Goal: Information Seeking & Learning: Compare options

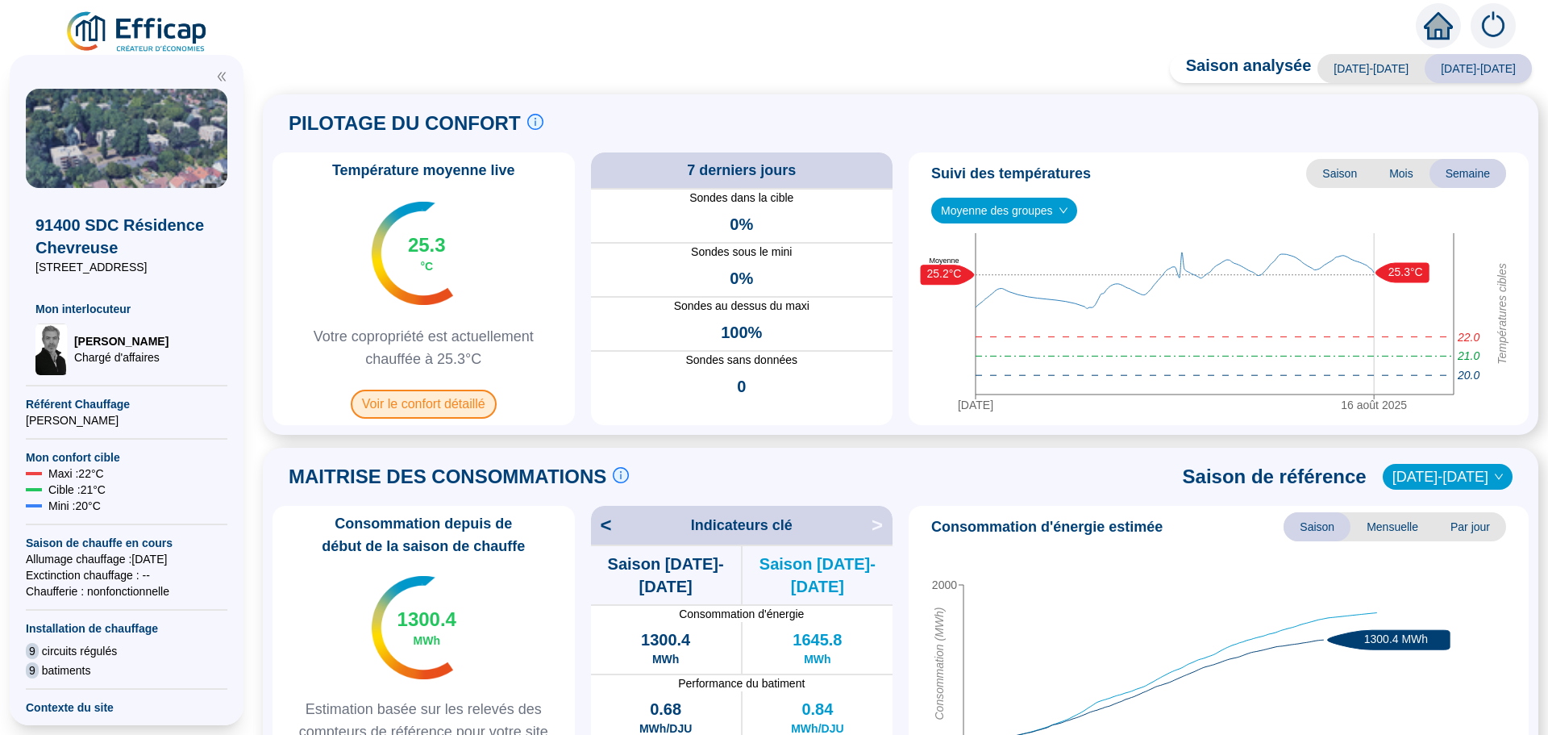
click at [427, 410] on span "Voir le confort détaillé" at bounding box center [424, 403] width 146 height 29
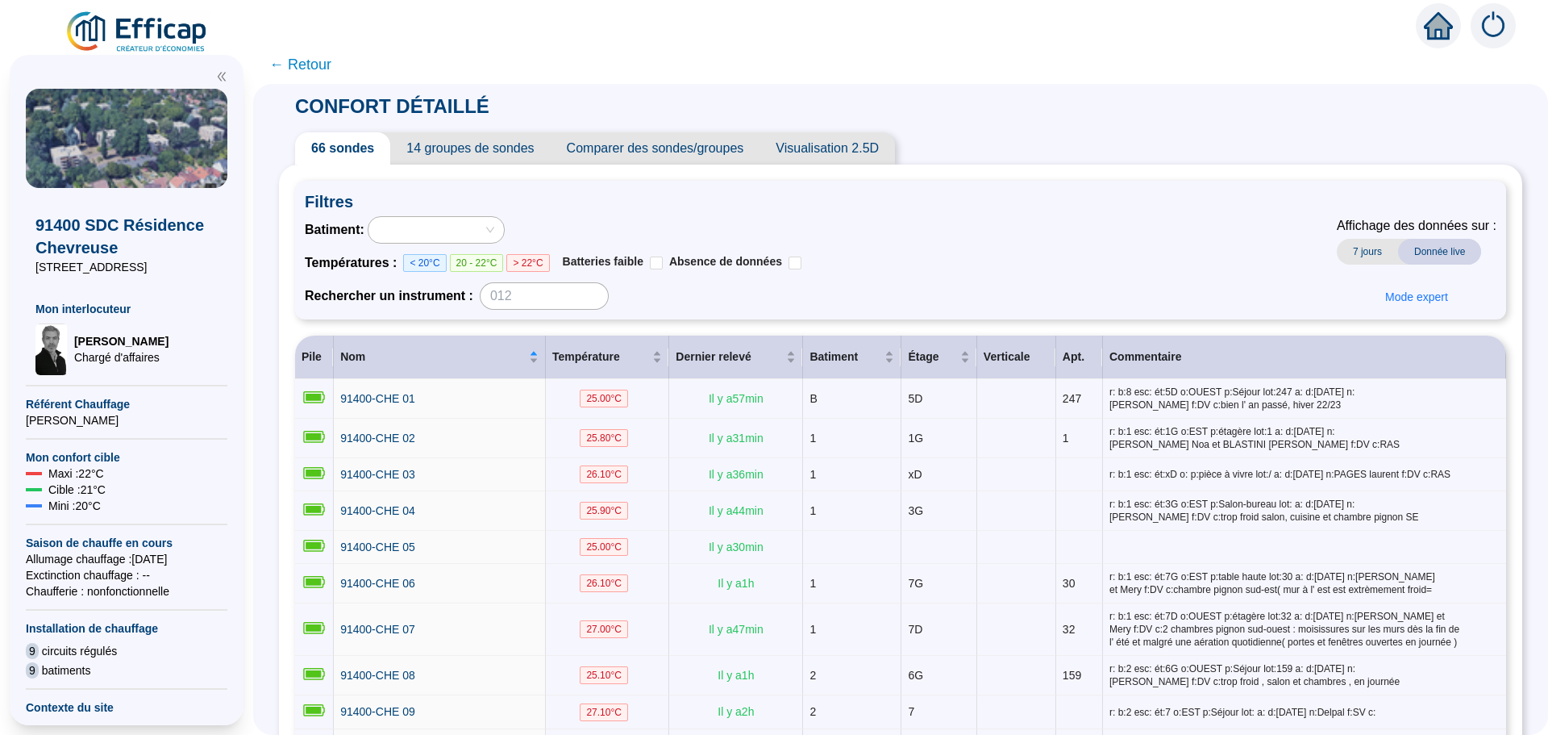
click at [706, 161] on span "Comparer des sondes/groupes" at bounding box center [656, 148] width 210 height 32
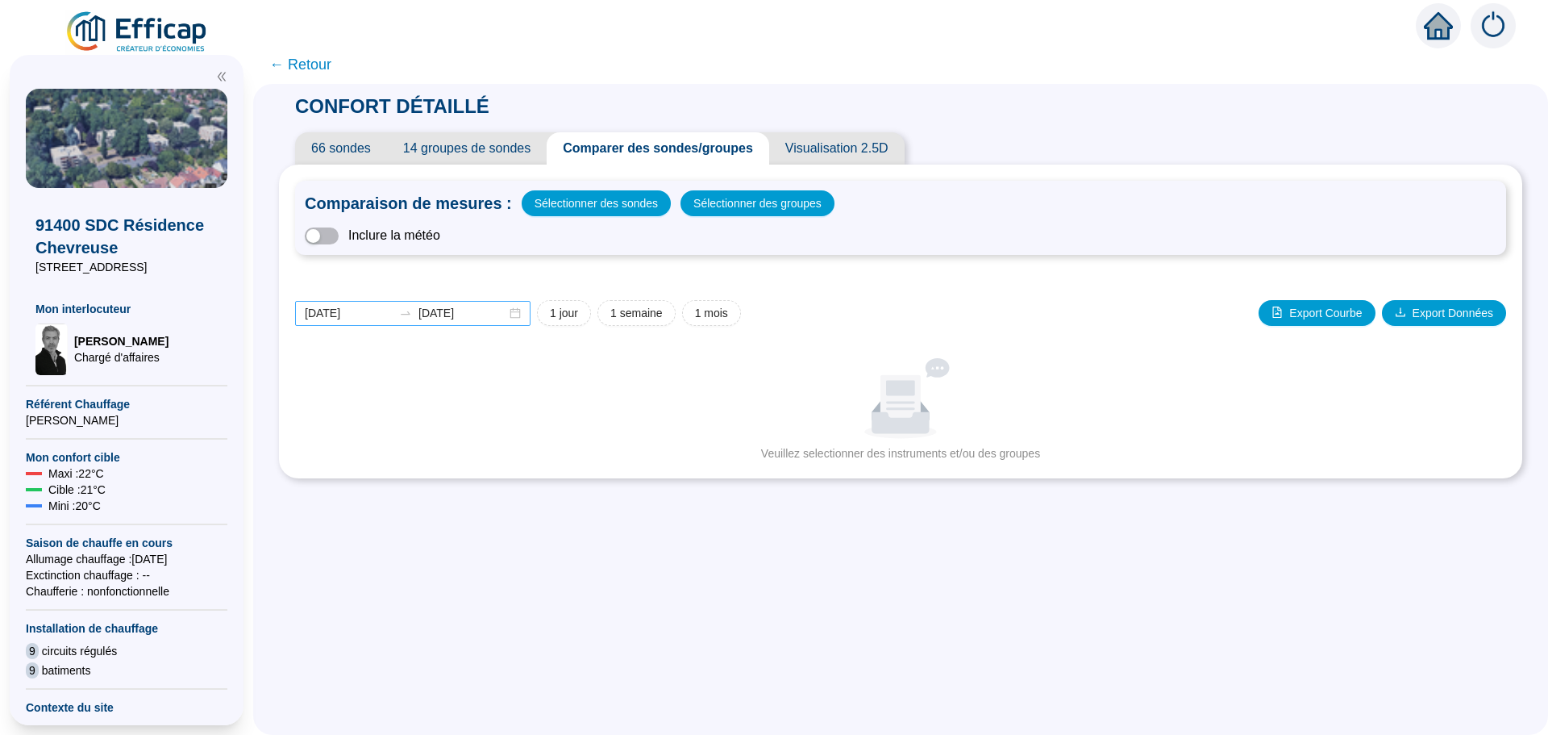
click at [527, 315] on div "[DATE] [DATE]" at bounding box center [412, 313] width 235 height 25
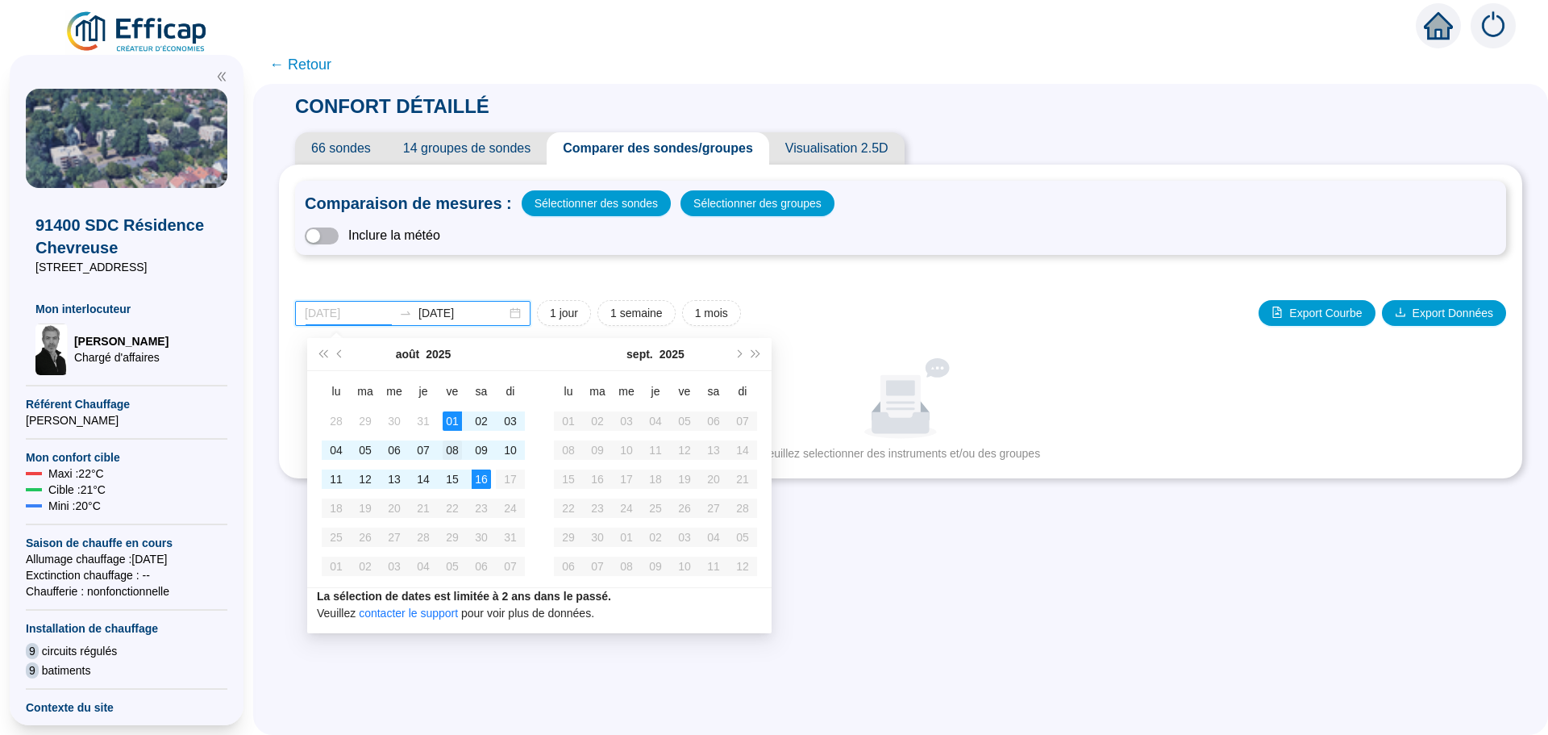
type input "[DATE]"
click at [449, 452] on div "08" at bounding box center [452, 449] width 19 height 19
type input "[DATE]"
click at [447, 485] on div "15" at bounding box center [452, 478] width 19 height 19
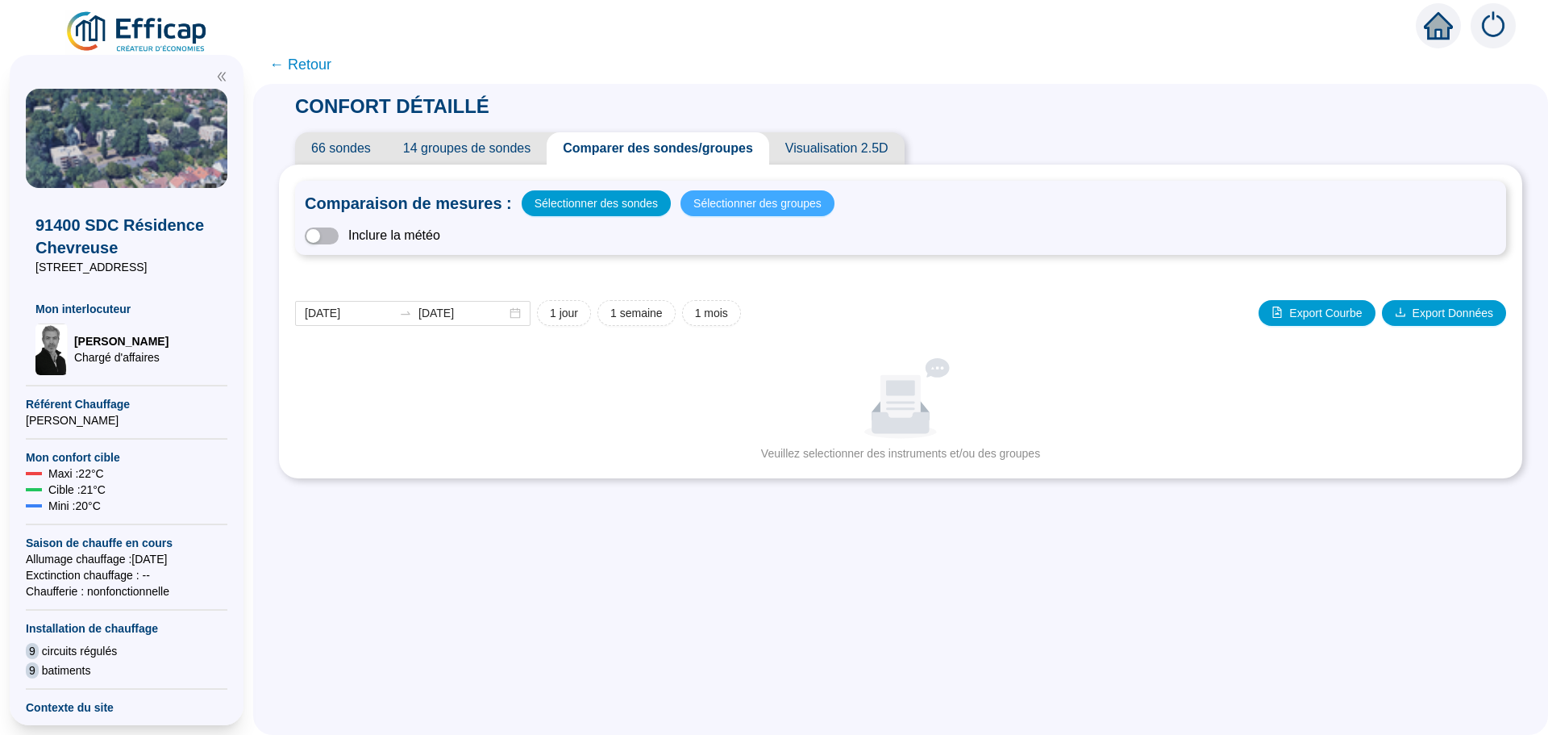
click at [740, 203] on span "Sélectionner des groupes" at bounding box center [758, 203] width 128 height 23
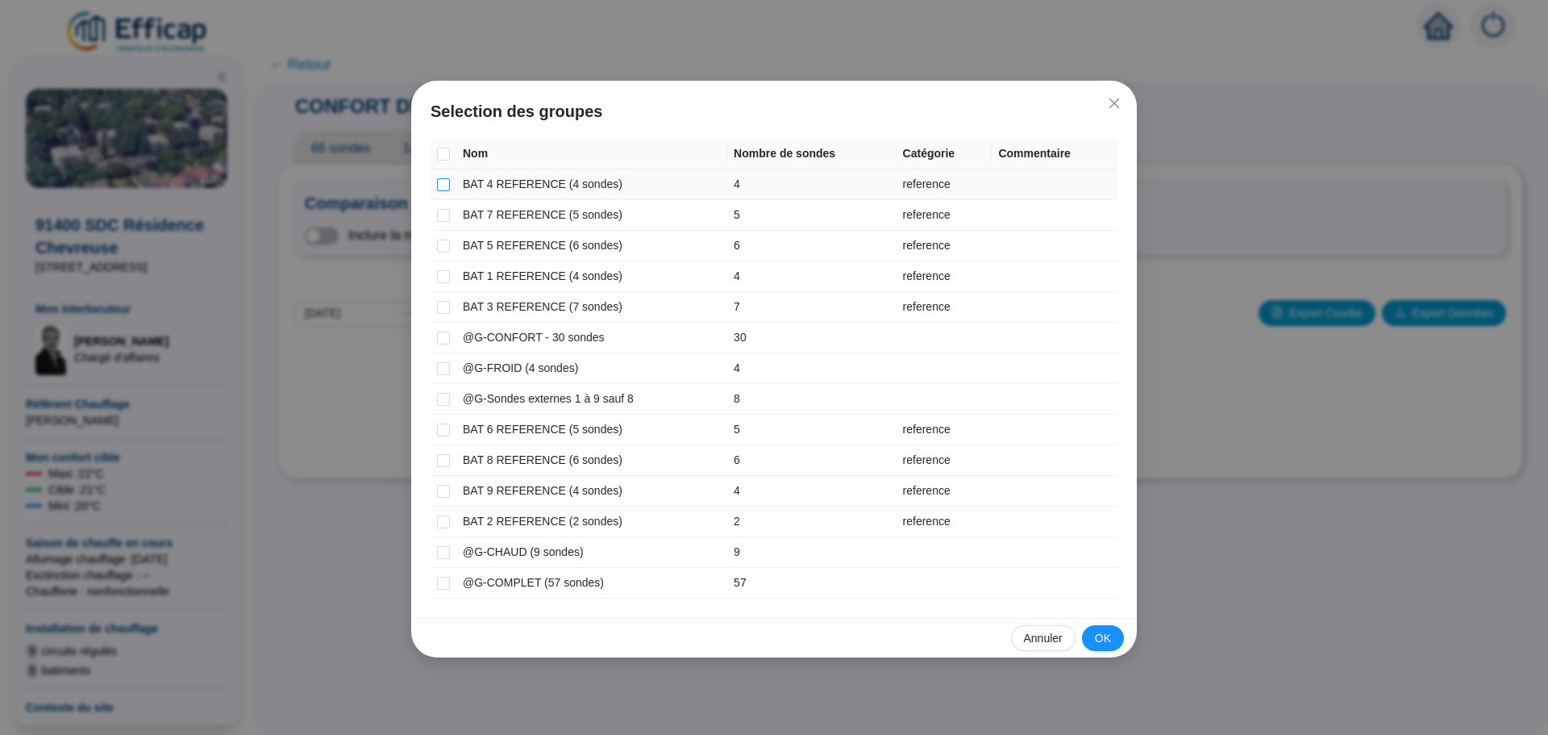
click at [439, 190] on label at bounding box center [443, 184] width 13 height 17
click at [444, 186] on input "checkbox" at bounding box center [443, 184] width 13 height 13
checkbox input "true"
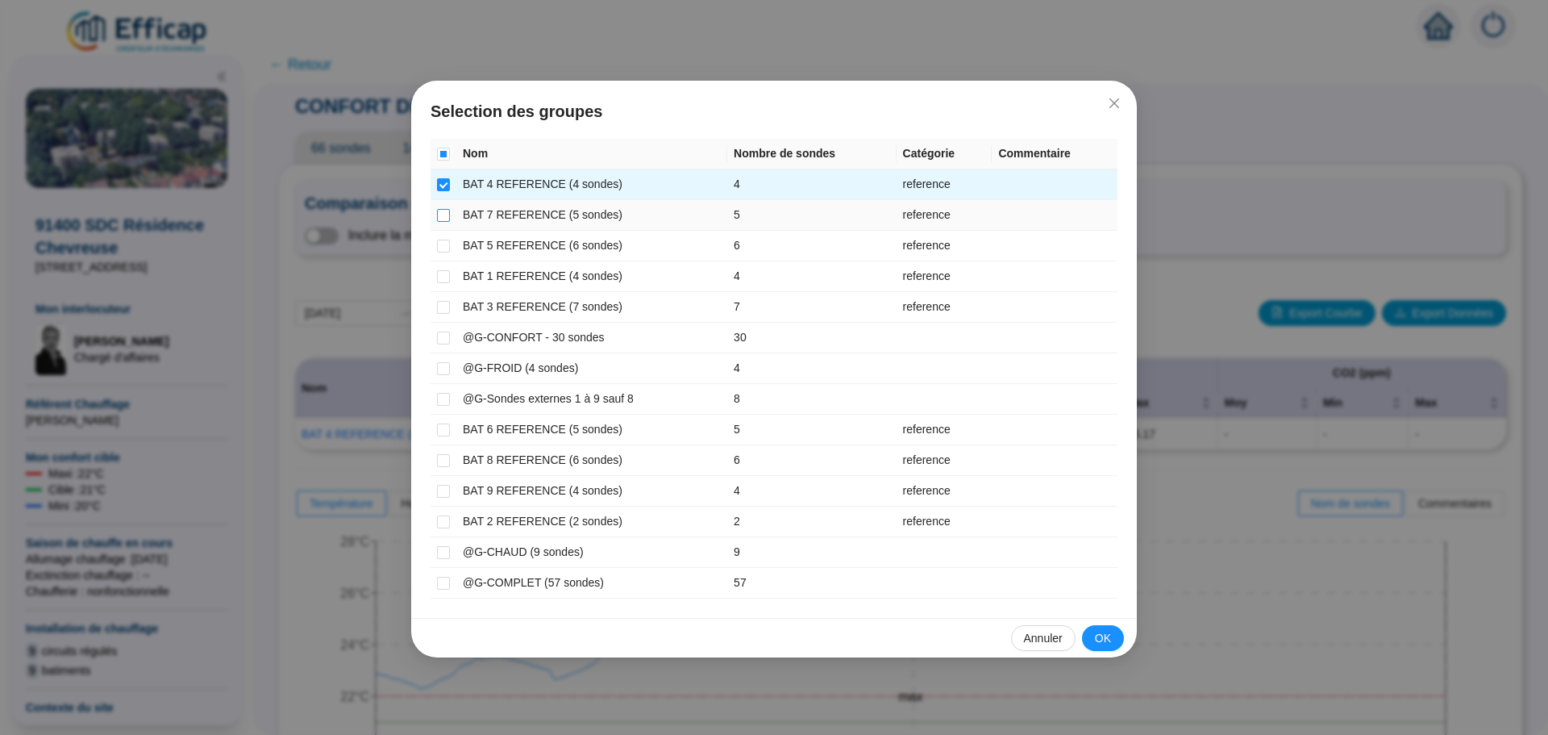
click at [443, 218] on input "checkbox" at bounding box center [443, 215] width 13 height 13
checkbox input "true"
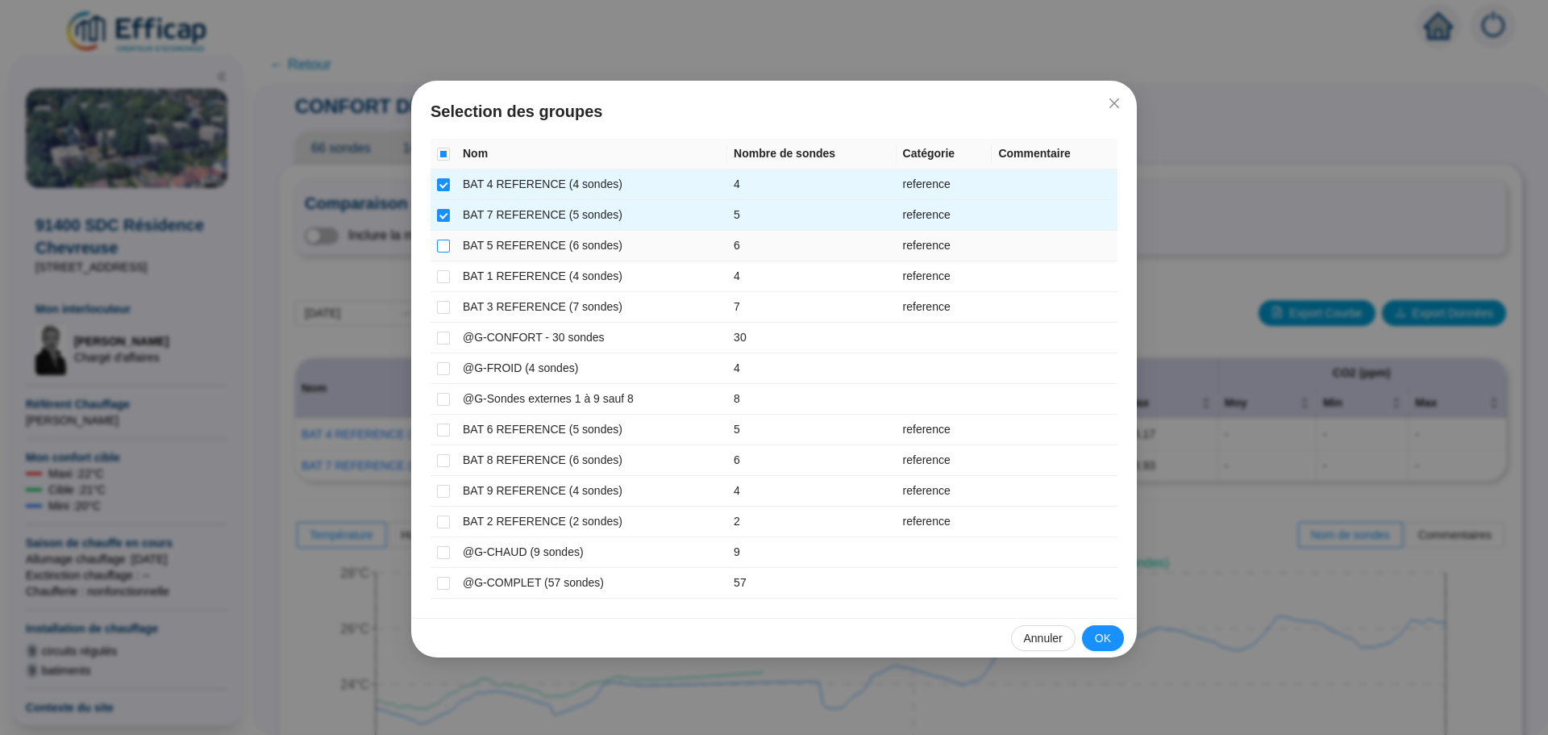
click at [440, 248] on input "checkbox" at bounding box center [443, 246] width 13 height 13
checkbox input "true"
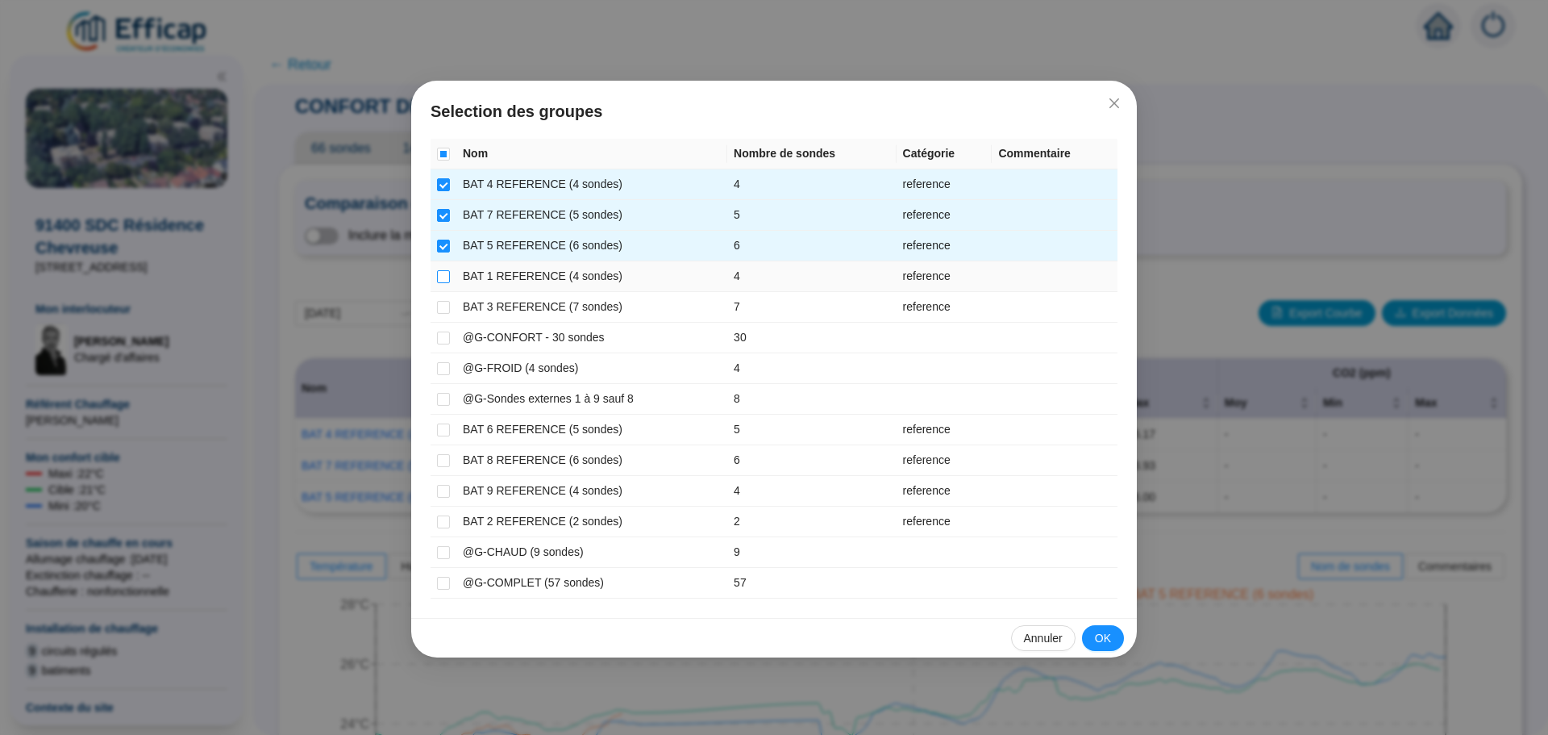
click at [439, 274] on input "checkbox" at bounding box center [443, 276] width 13 height 13
checkbox input "true"
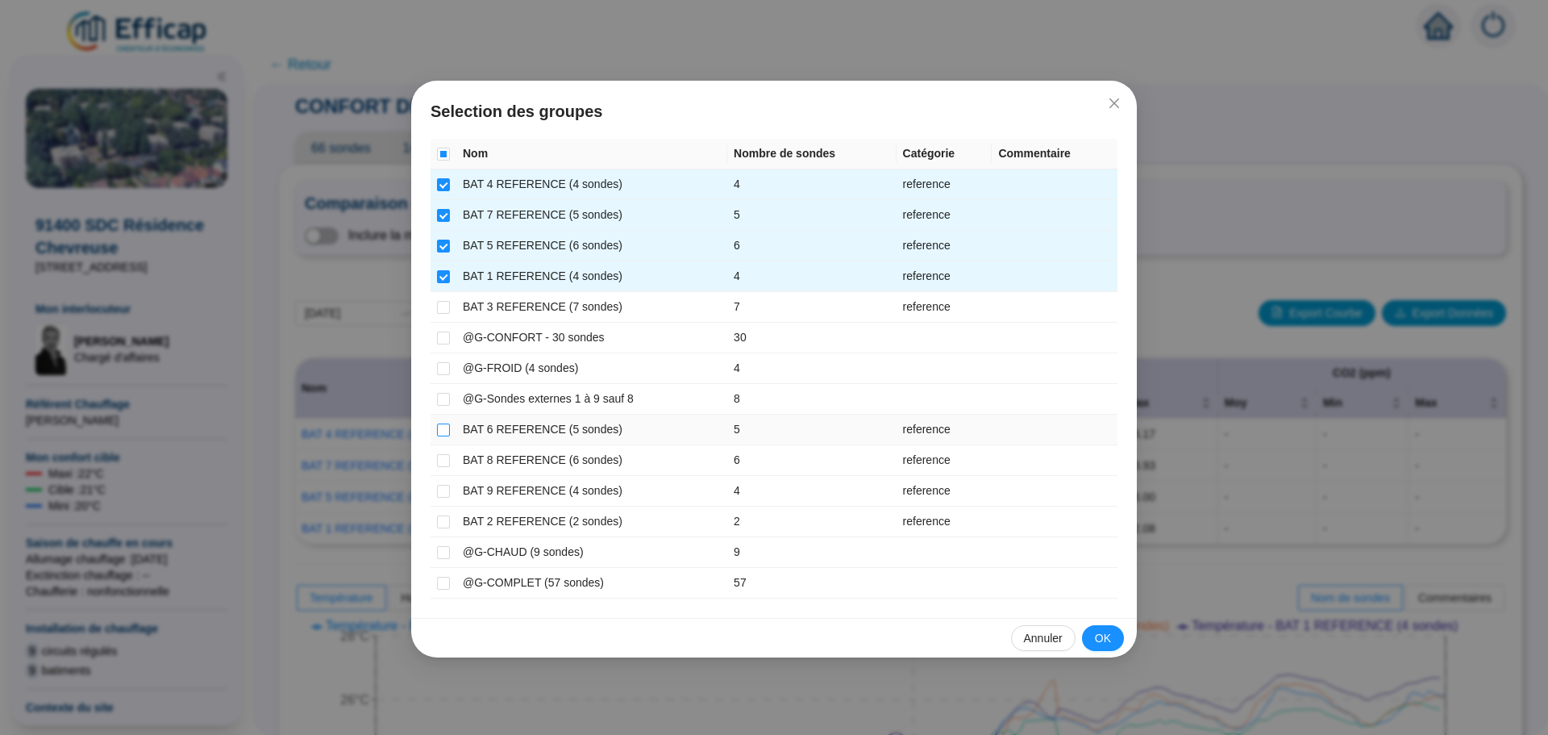
click at [440, 433] on input "checkbox" at bounding box center [443, 429] width 13 height 13
checkbox input "true"
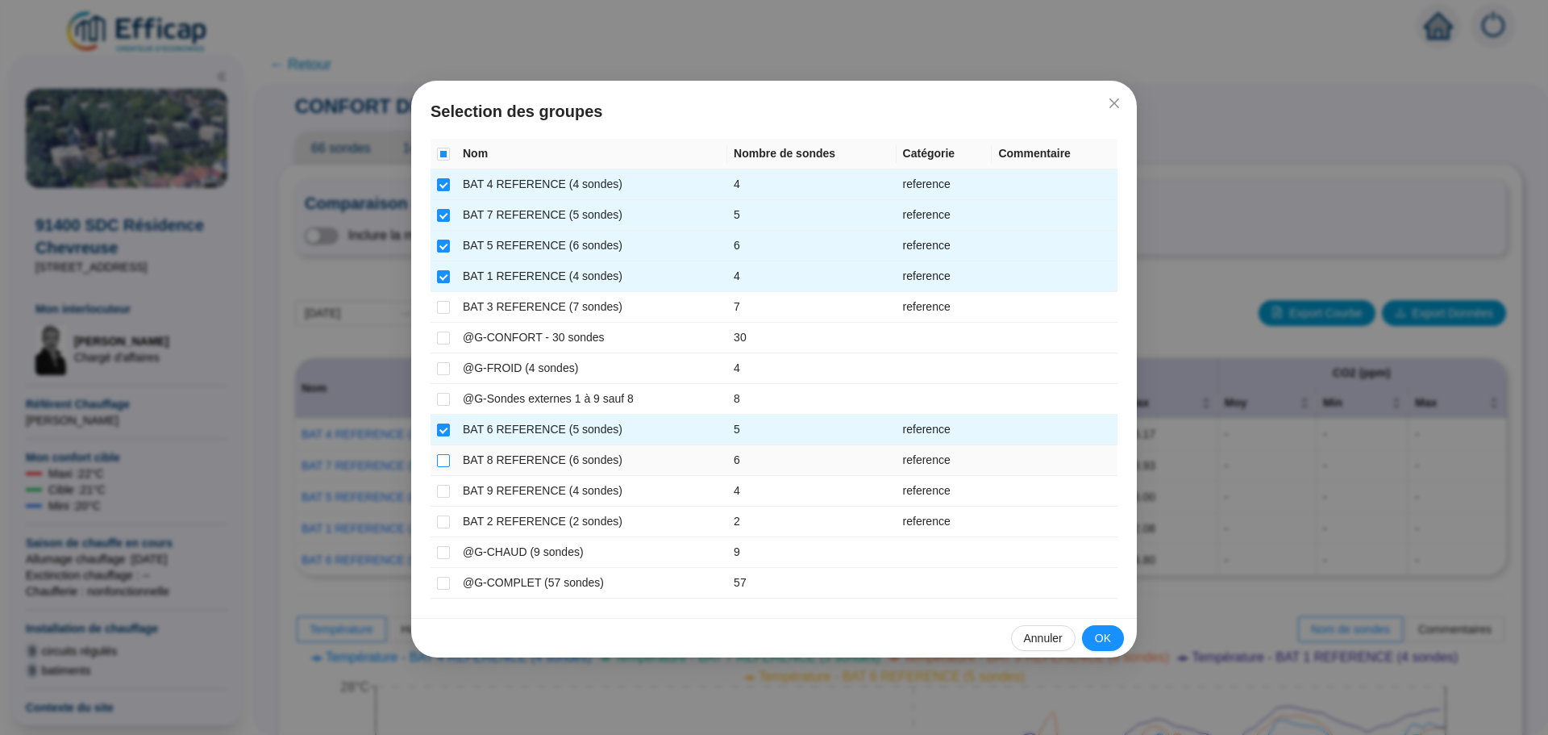
click at [440, 460] on input "checkbox" at bounding box center [443, 460] width 13 height 13
checkbox input "true"
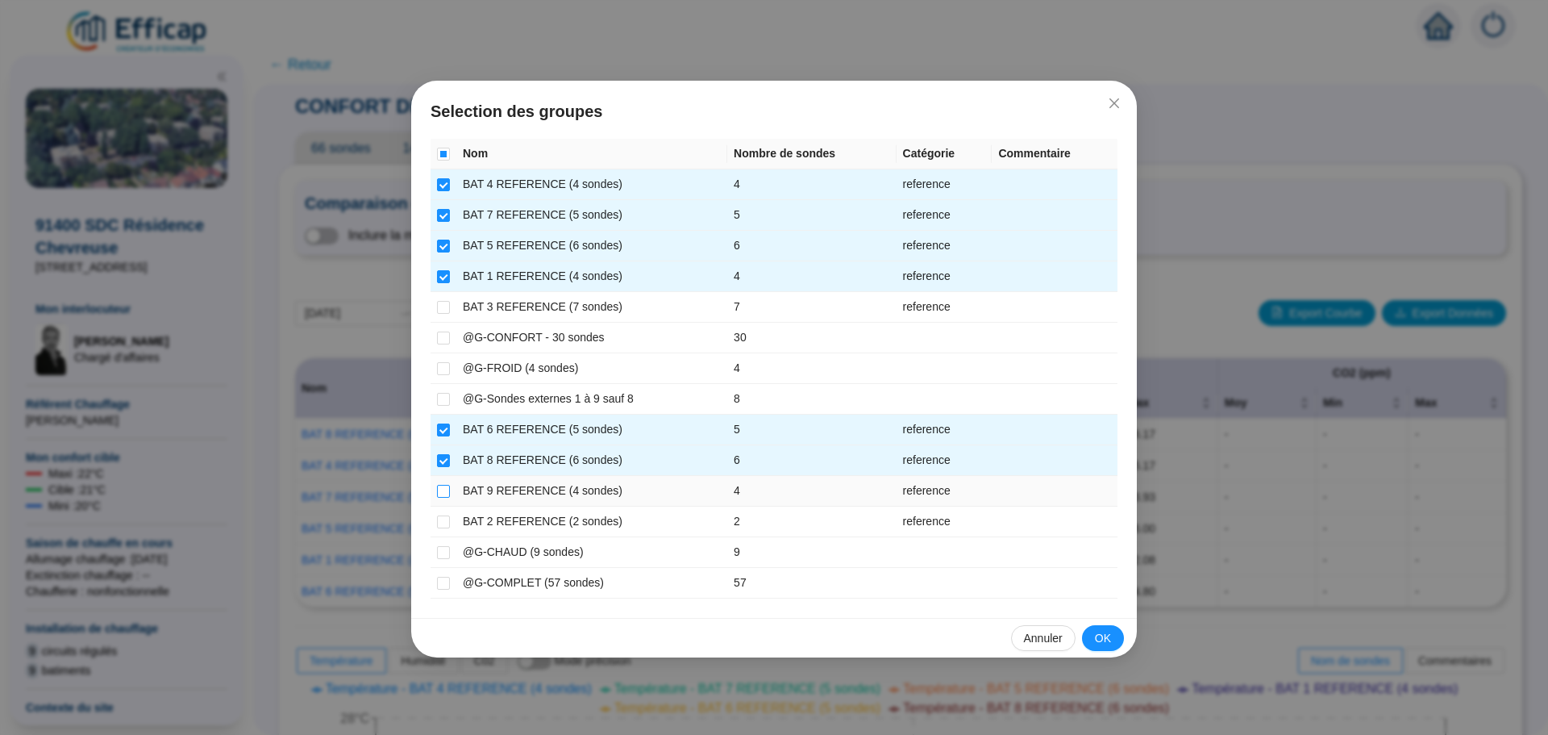
click at [440, 491] on input "checkbox" at bounding box center [443, 491] width 13 height 13
checkbox input "true"
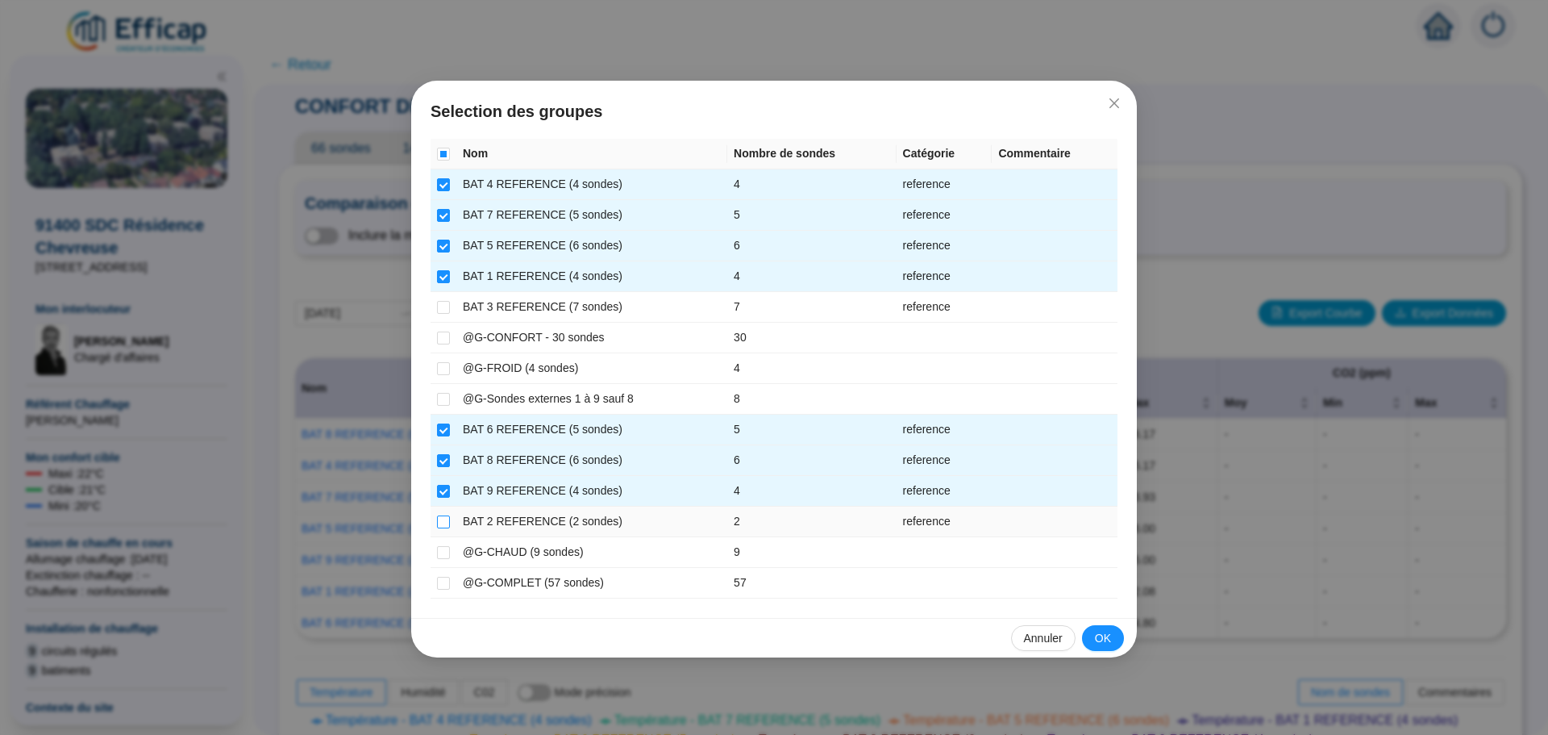
click at [443, 525] on input "checkbox" at bounding box center [443, 521] width 13 height 13
checkbox input "true"
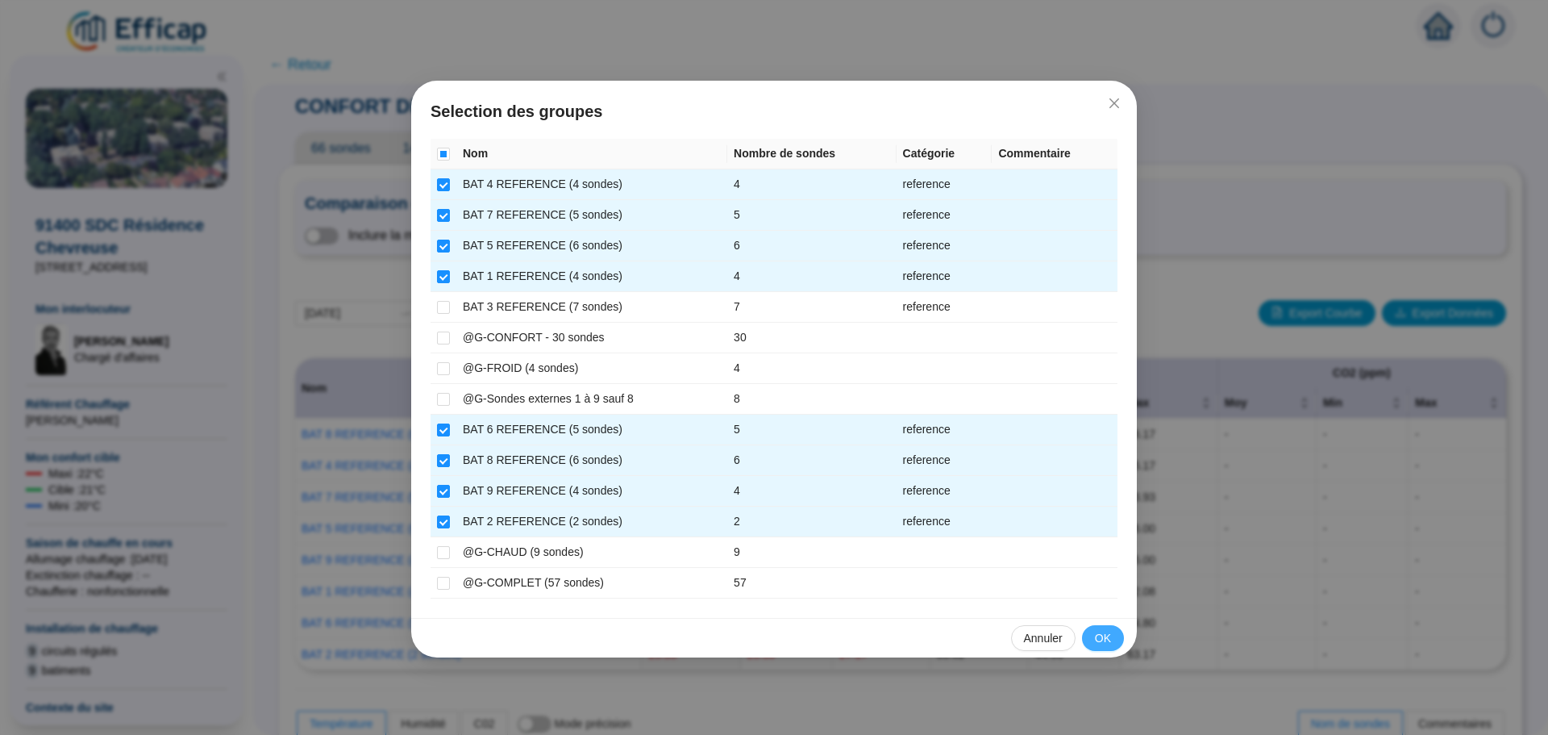
click at [1110, 636] on span "OK" at bounding box center [1103, 638] width 16 height 17
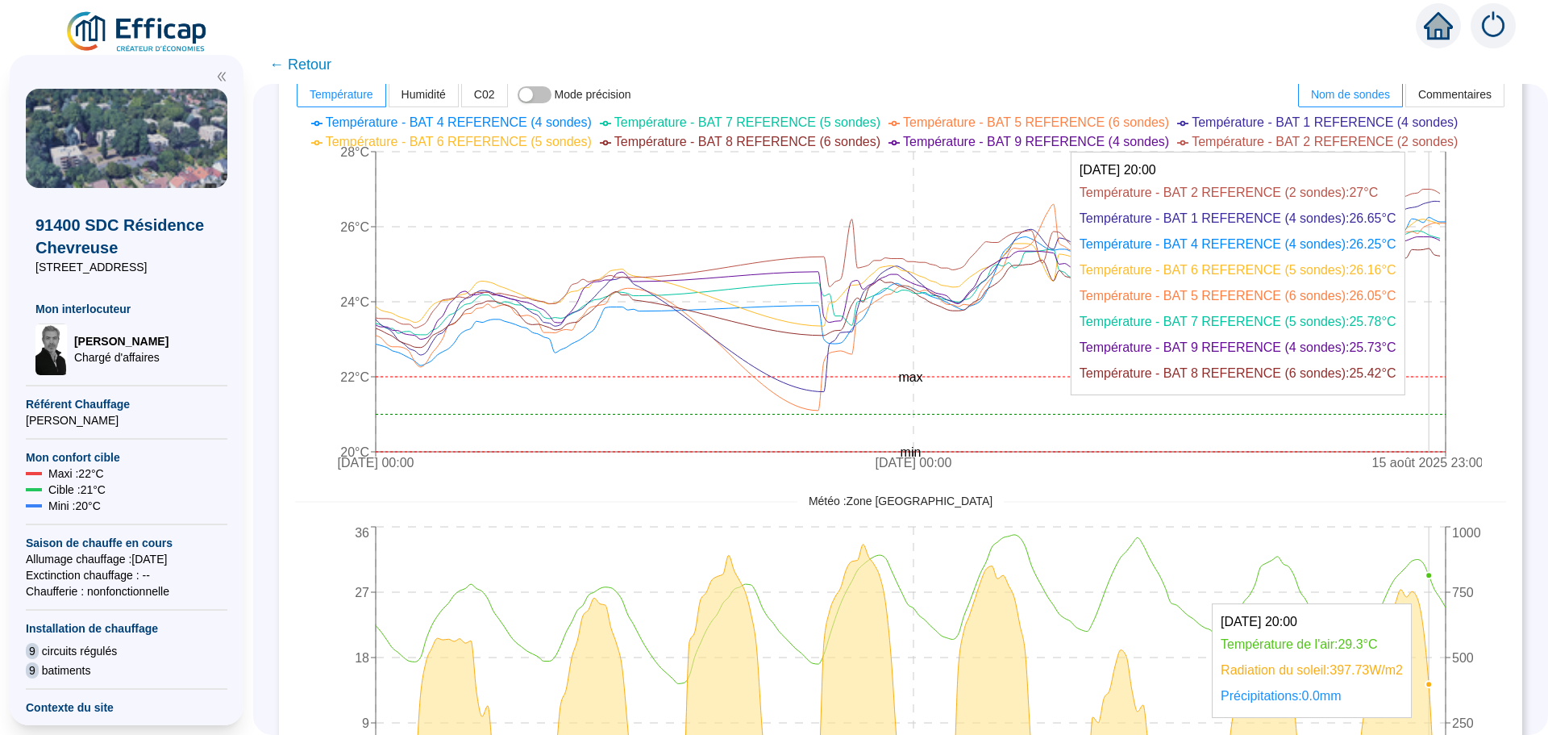
scroll to position [602, 0]
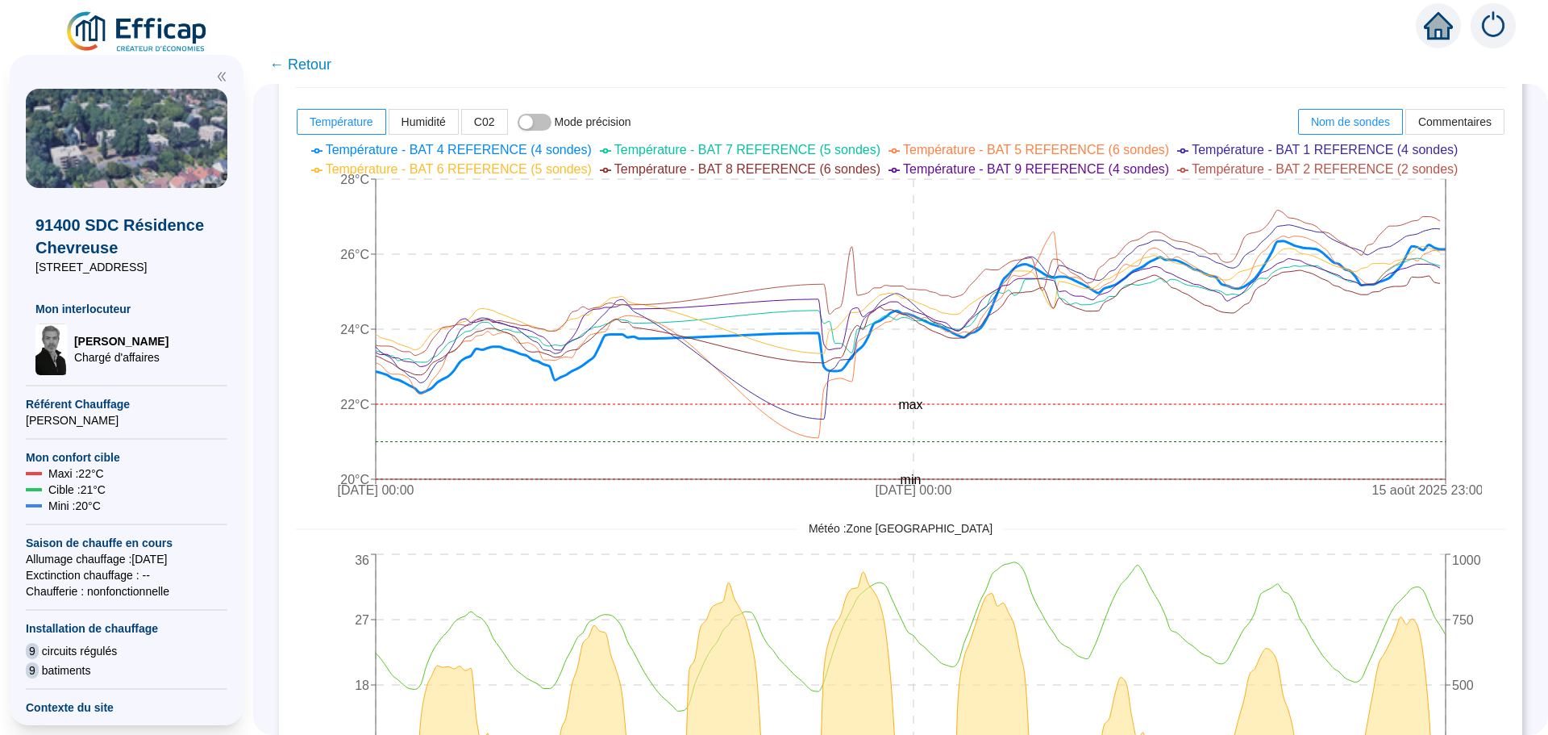
click at [315, 65] on span "← Retour" at bounding box center [300, 64] width 62 height 23
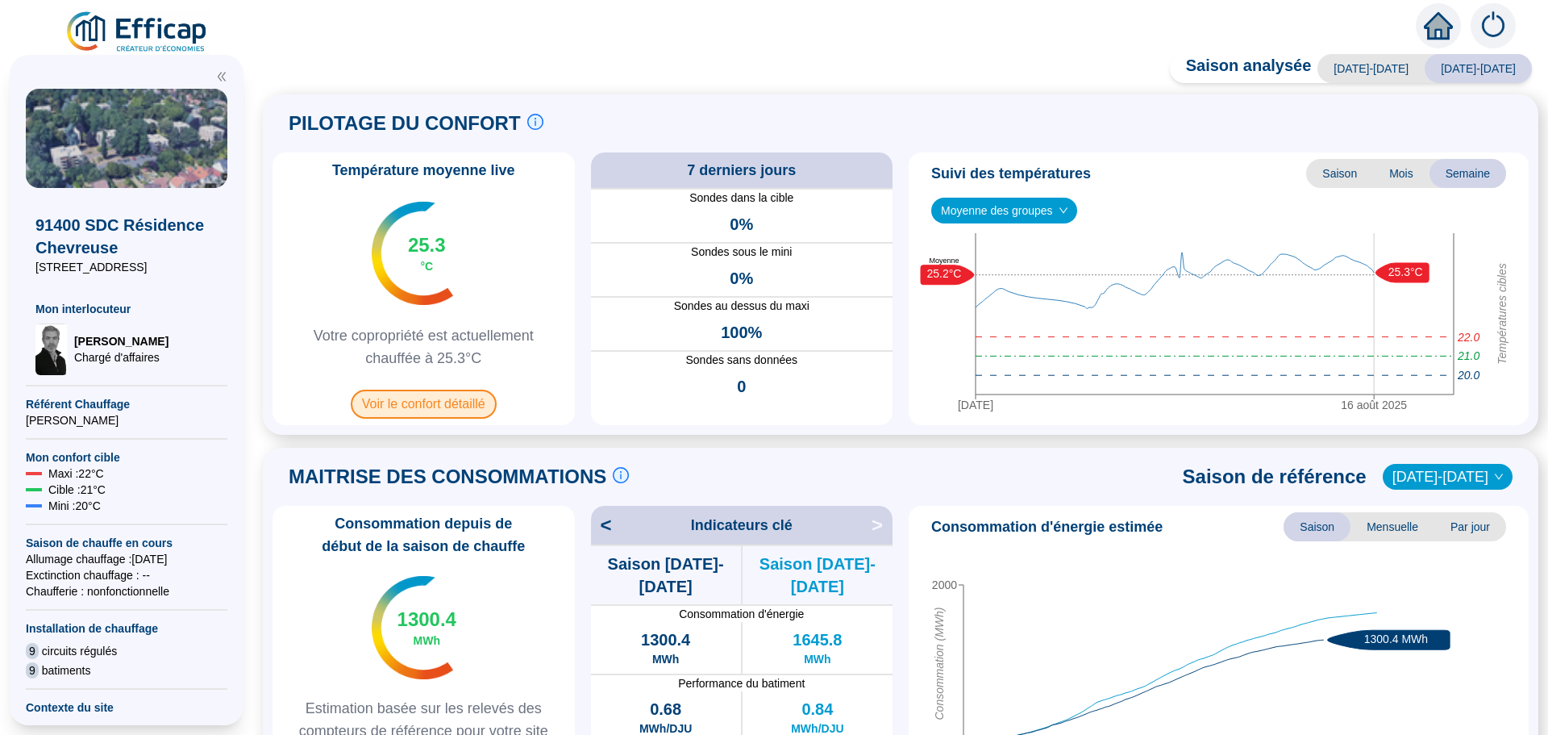
click at [416, 411] on span "Voir le confort détaillé" at bounding box center [424, 403] width 146 height 29
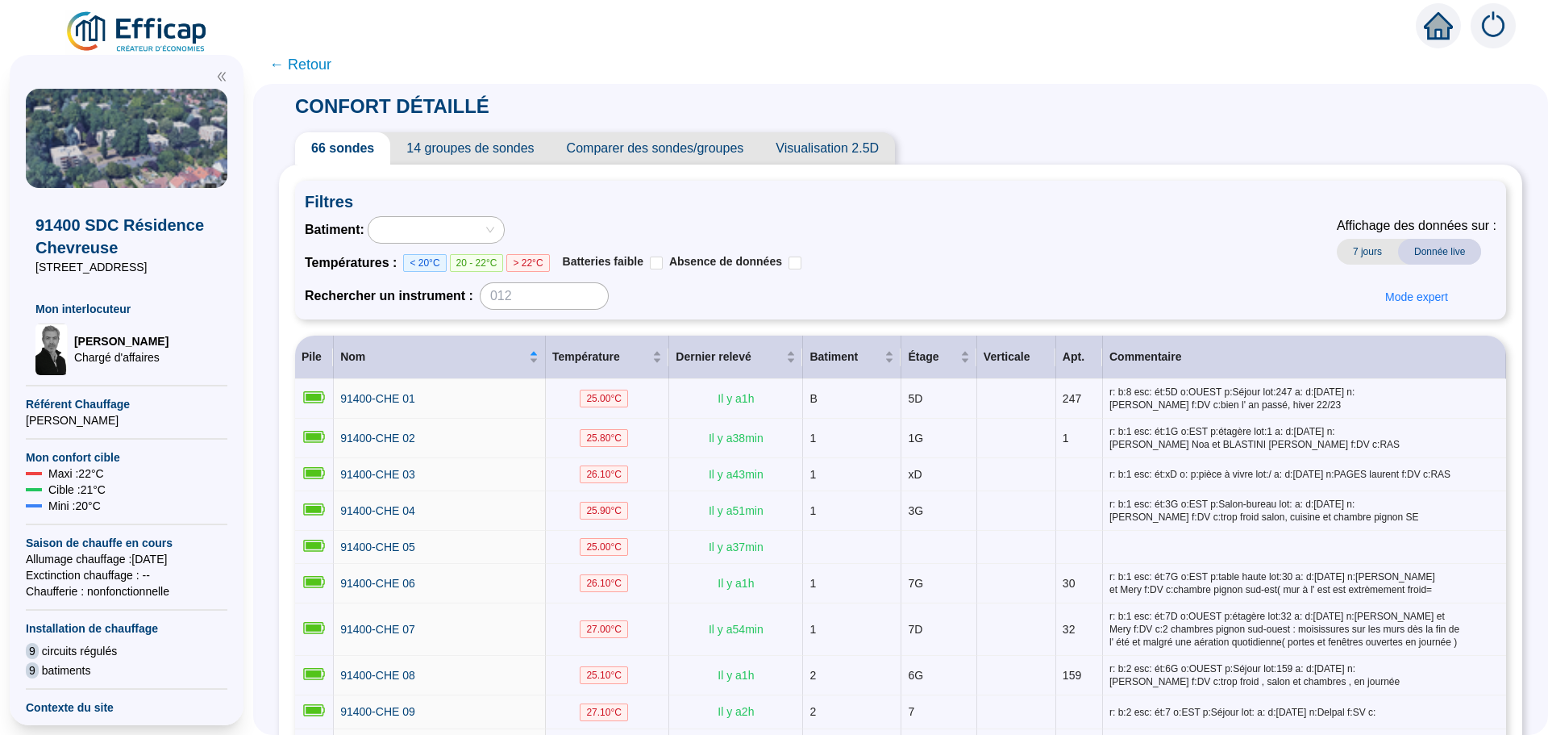
click at [688, 150] on span "Comparer des sondes/groupes" at bounding box center [656, 148] width 210 height 32
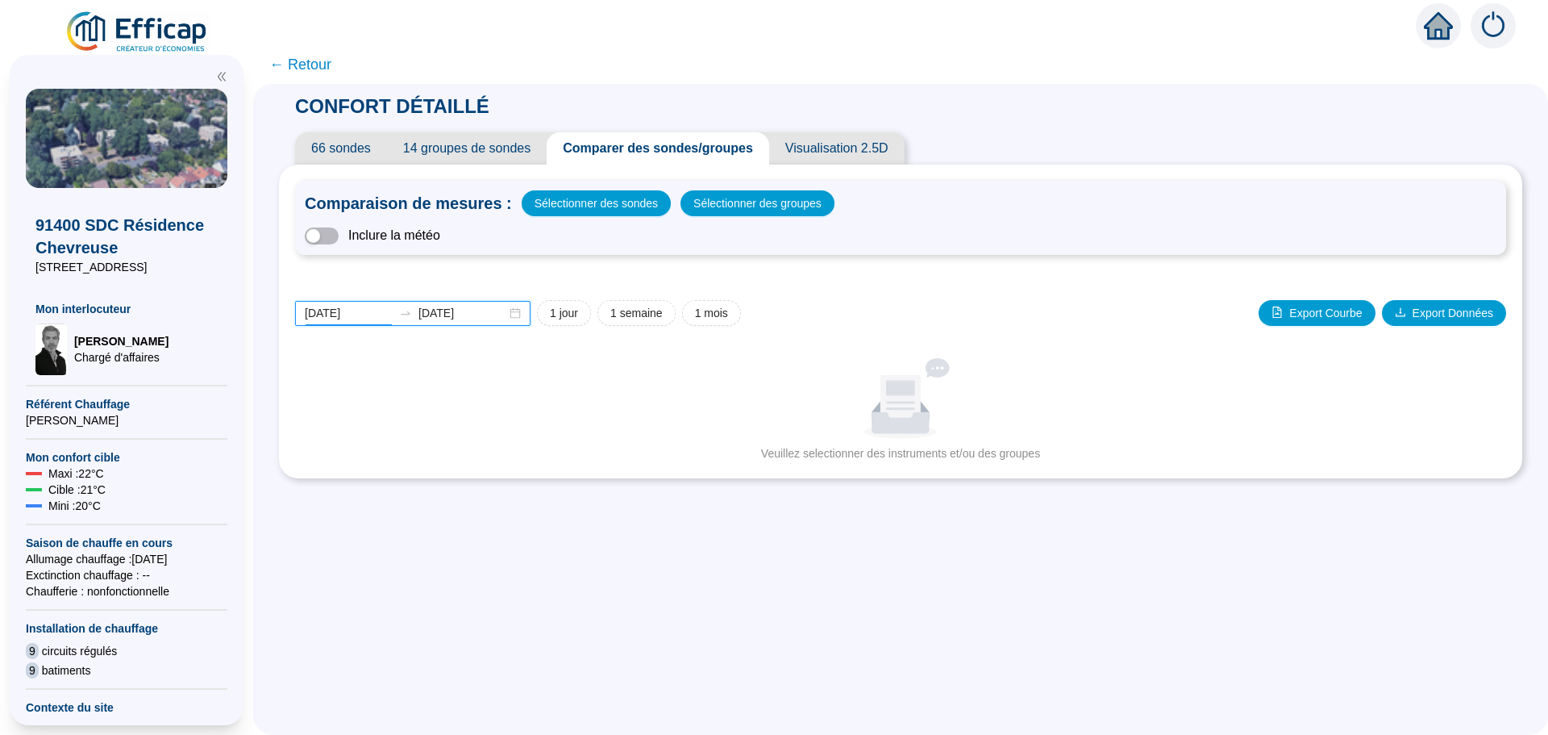
click at [380, 312] on input "[DATE]" at bounding box center [349, 313] width 88 height 17
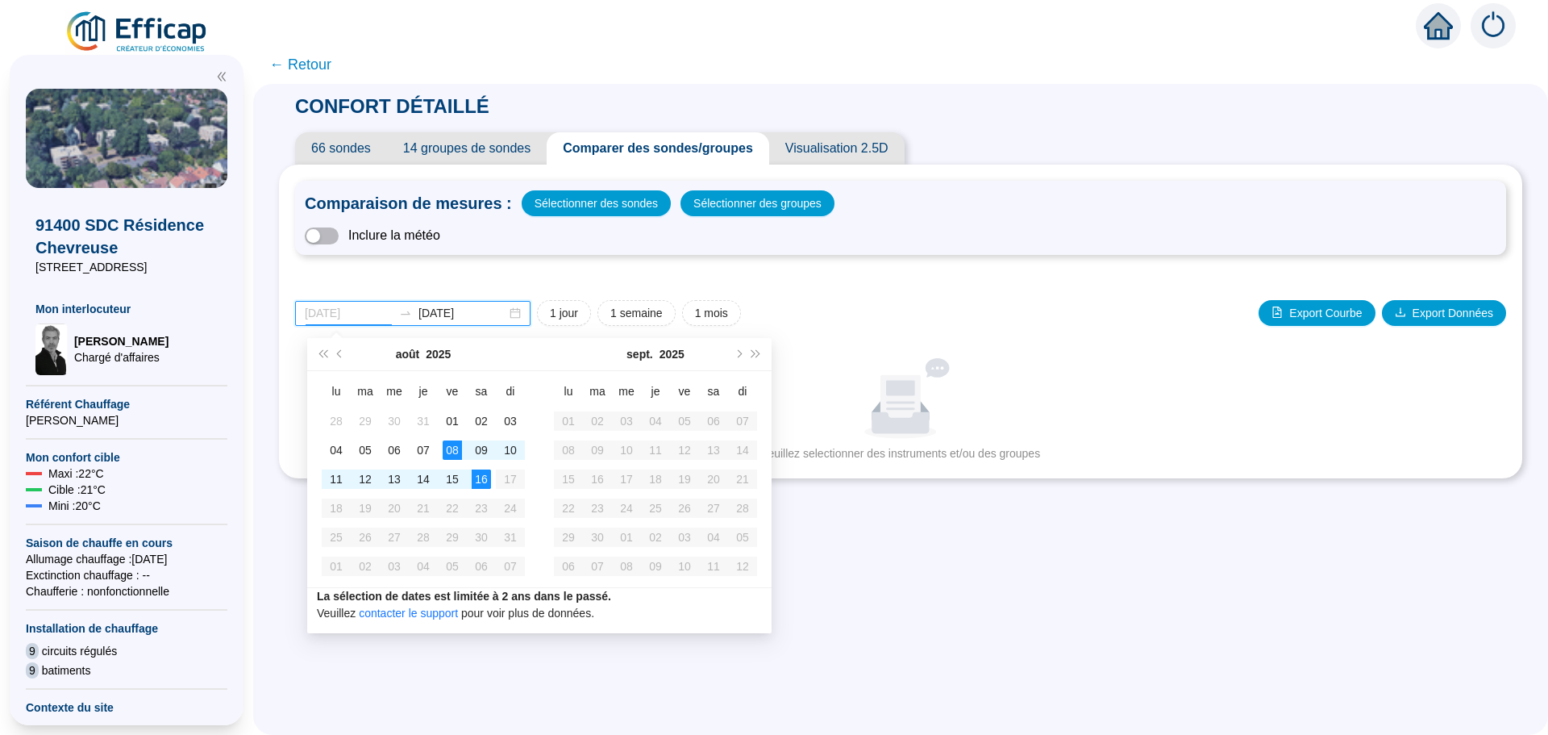
type input "[DATE]"
click at [452, 448] on div "08" at bounding box center [452, 449] width 19 height 19
type input "[DATE]"
click at [446, 477] on div "15" at bounding box center [452, 478] width 19 height 19
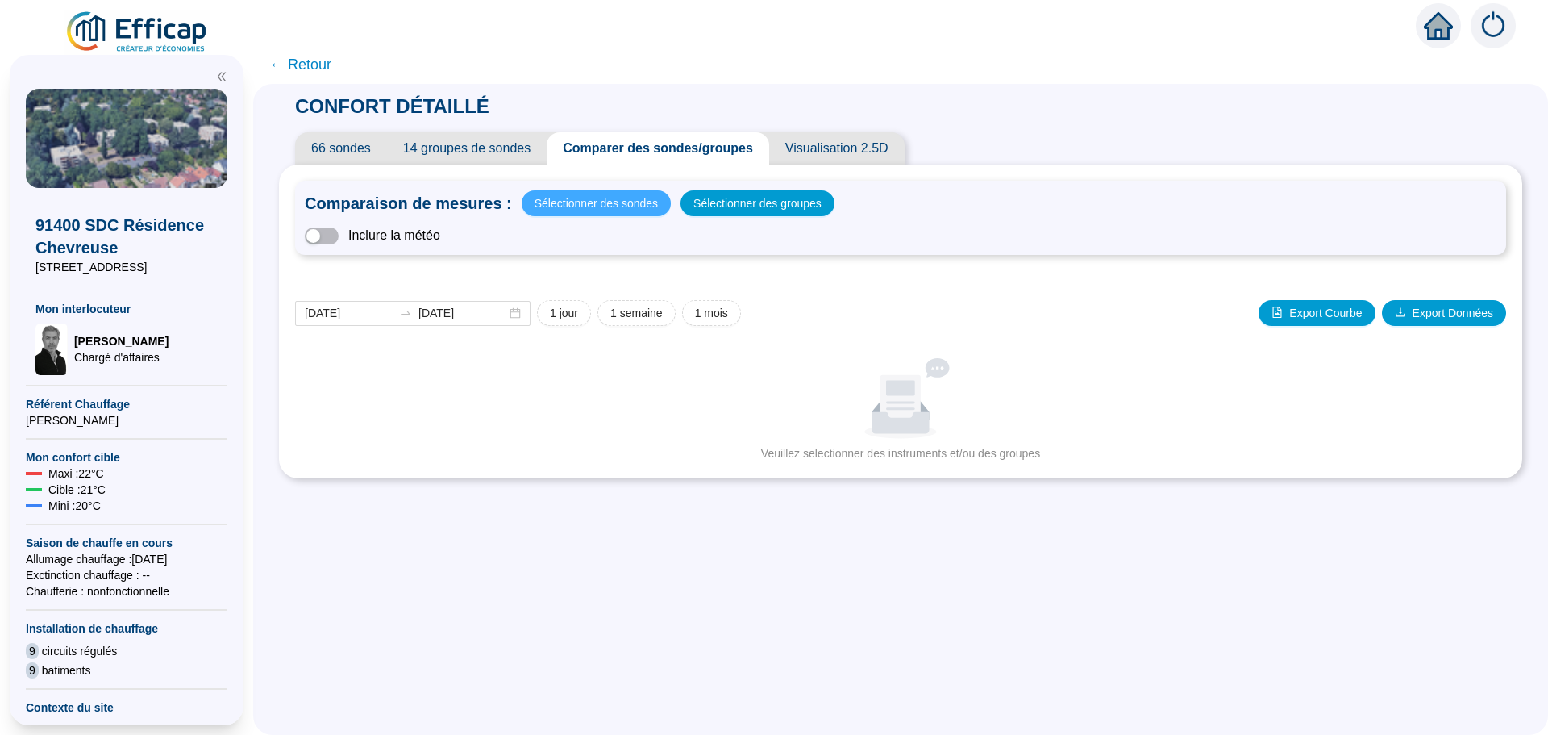
click at [631, 208] on span "Sélectionner des sondes" at bounding box center [596, 203] width 123 height 23
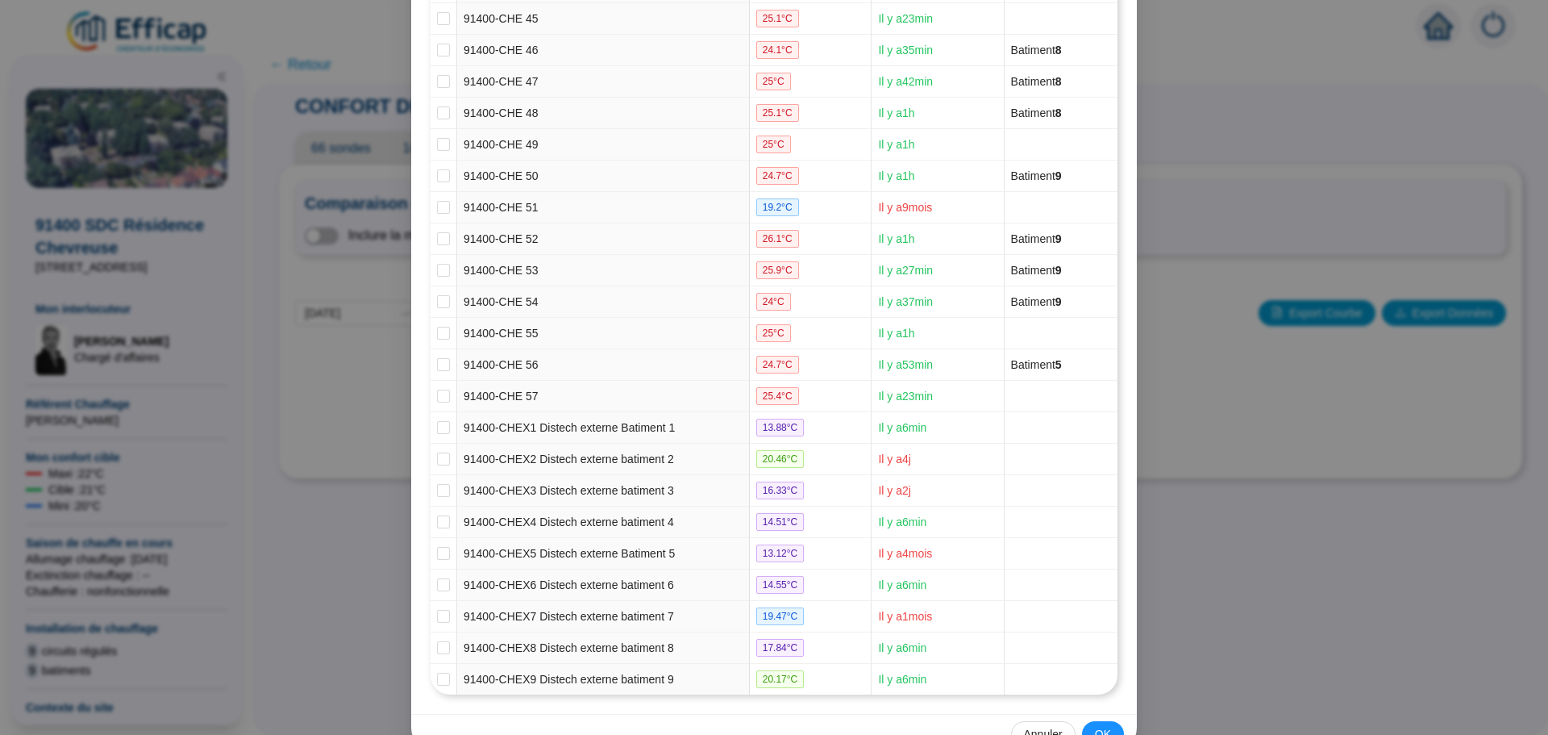
scroll to position [1651, 0]
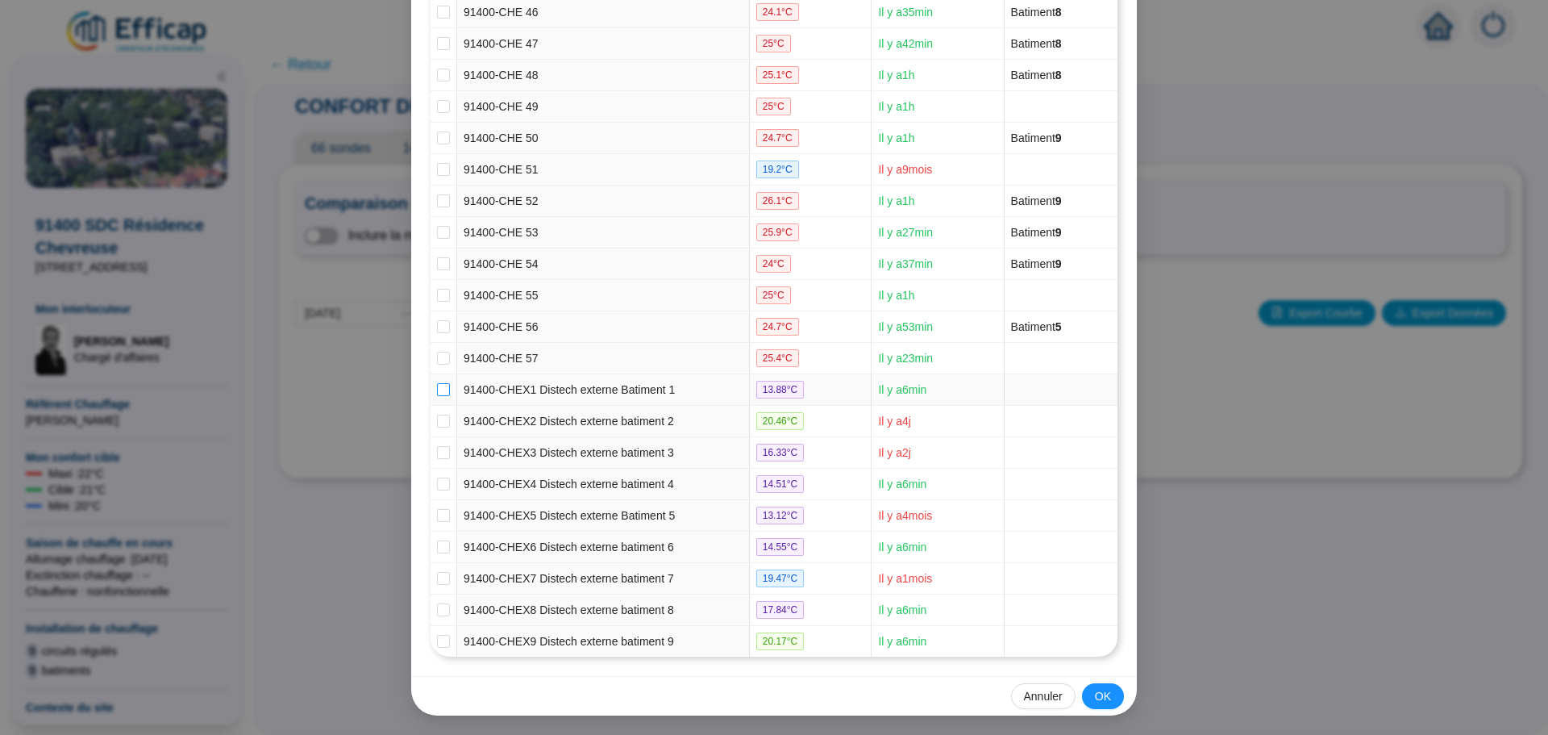
drag, startPoint x: 437, startPoint y: 386, endPoint x: 436, endPoint y: 397, distance: 10.5
click at [437, 388] on input "checkbox" at bounding box center [443, 389] width 13 height 13
checkbox input "true"
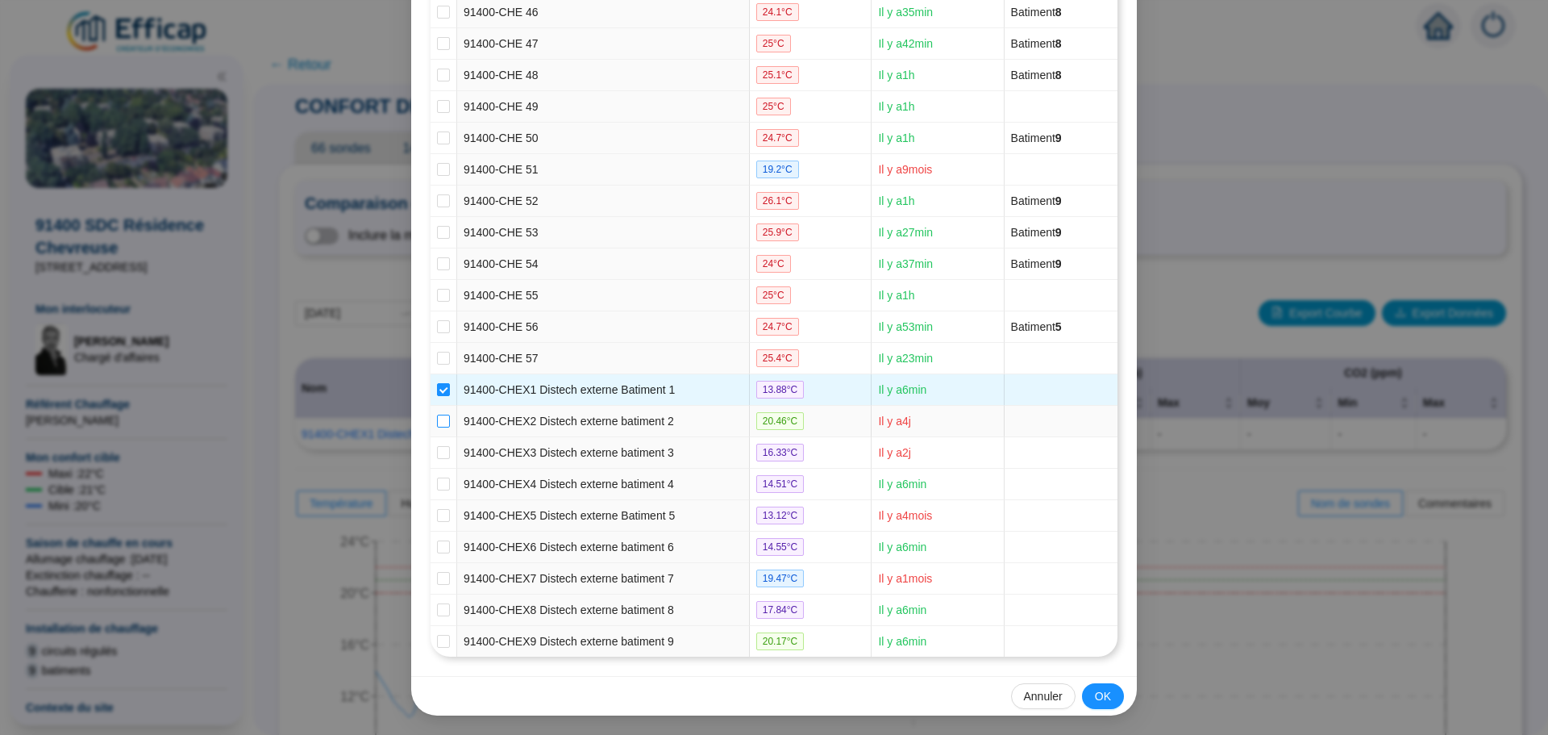
click at [437, 423] on input "checkbox" at bounding box center [443, 420] width 13 height 13
checkbox input "true"
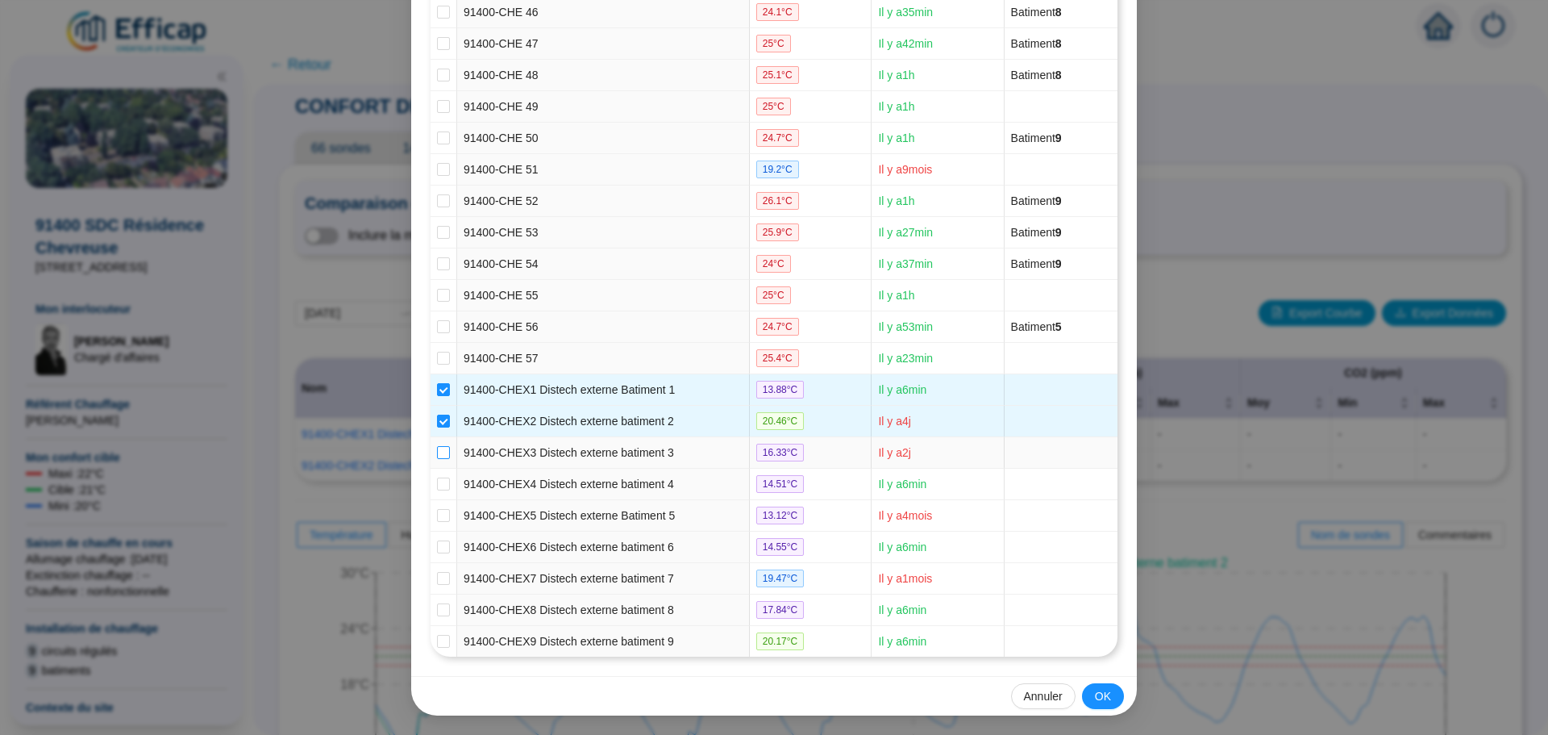
click at [437, 447] on input "checkbox" at bounding box center [443, 452] width 13 height 13
checkbox input "true"
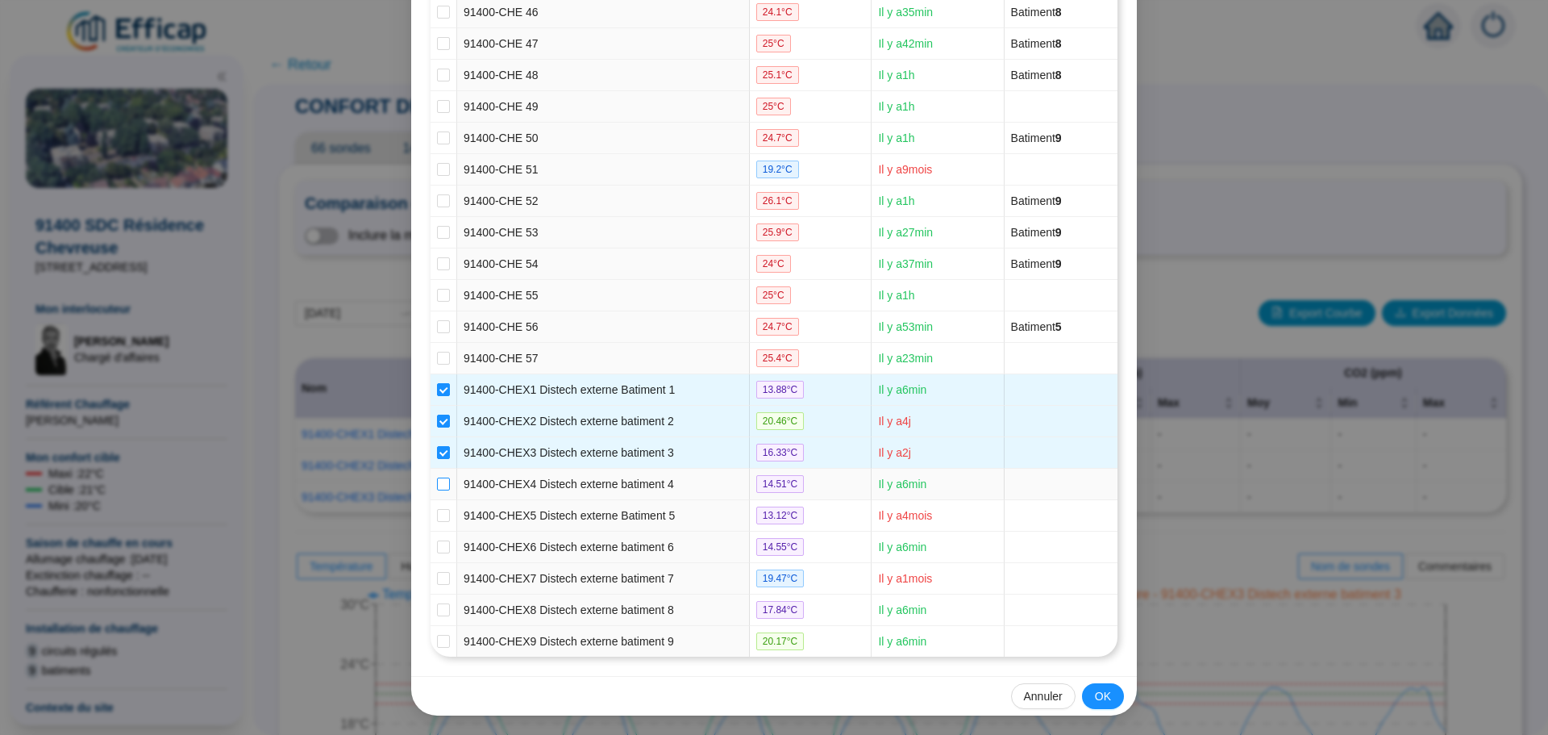
click at [437, 476] on label at bounding box center [443, 484] width 13 height 17
click at [437, 477] on input "checkbox" at bounding box center [443, 483] width 13 height 13
checkbox input "true"
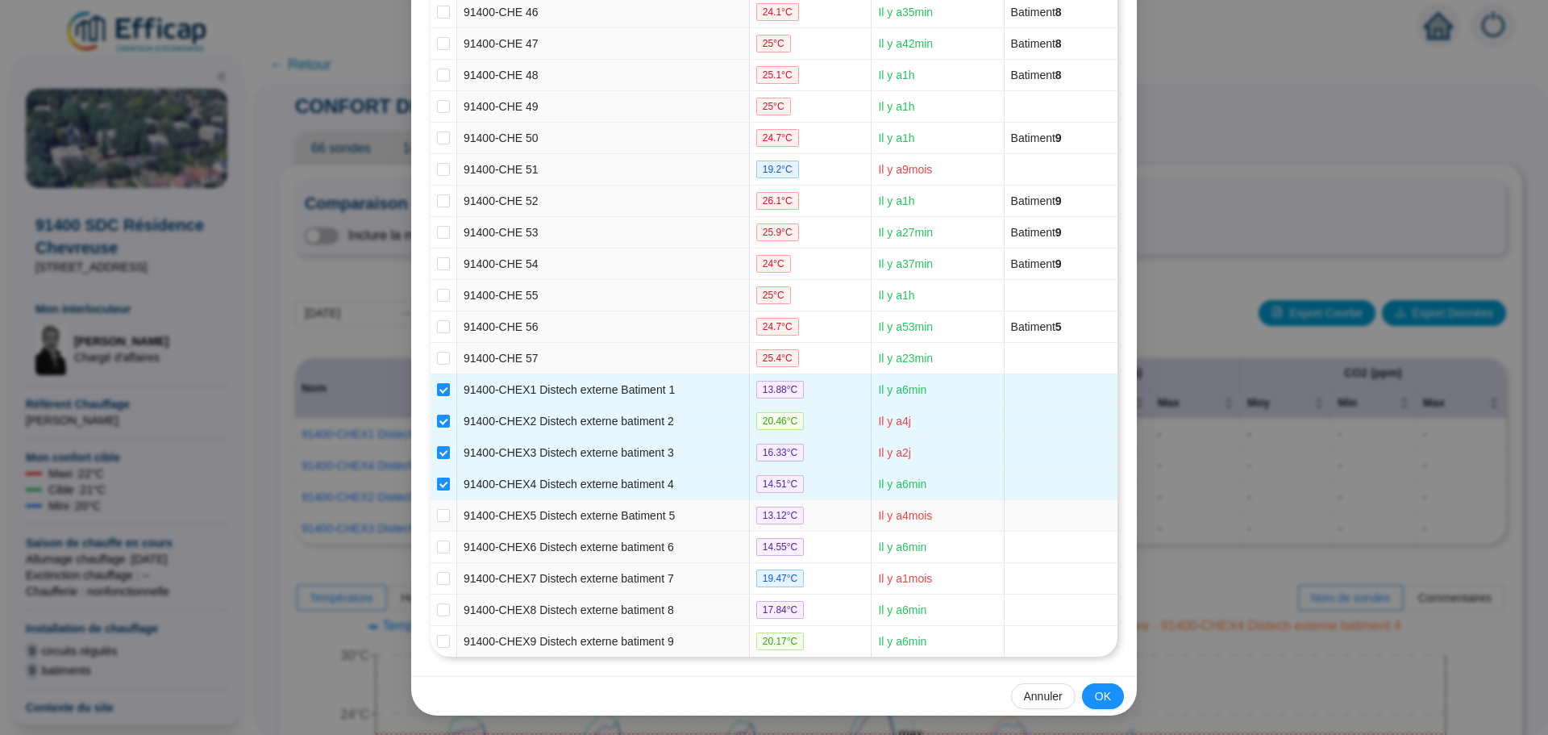
click at [431, 510] on td at bounding box center [444, 515] width 27 height 31
click at [437, 520] on input "checkbox" at bounding box center [443, 515] width 13 height 13
checkbox input "true"
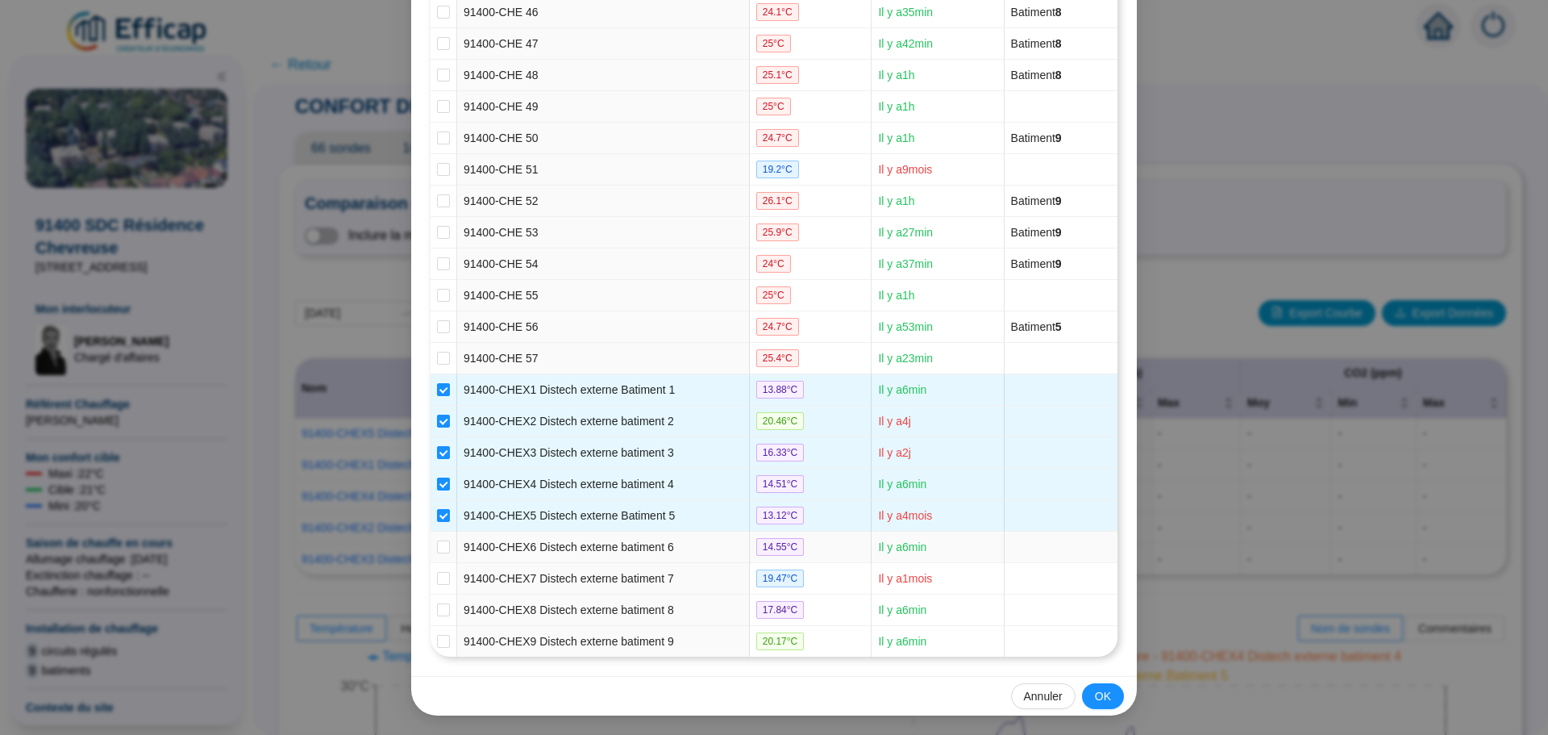
click at [434, 537] on td at bounding box center [444, 546] width 27 height 31
drag, startPoint x: 435, startPoint y: 545, endPoint x: 436, endPoint y: 570, distance: 25.0
click at [437, 548] on input "checkbox" at bounding box center [443, 546] width 13 height 13
checkbox input "true"
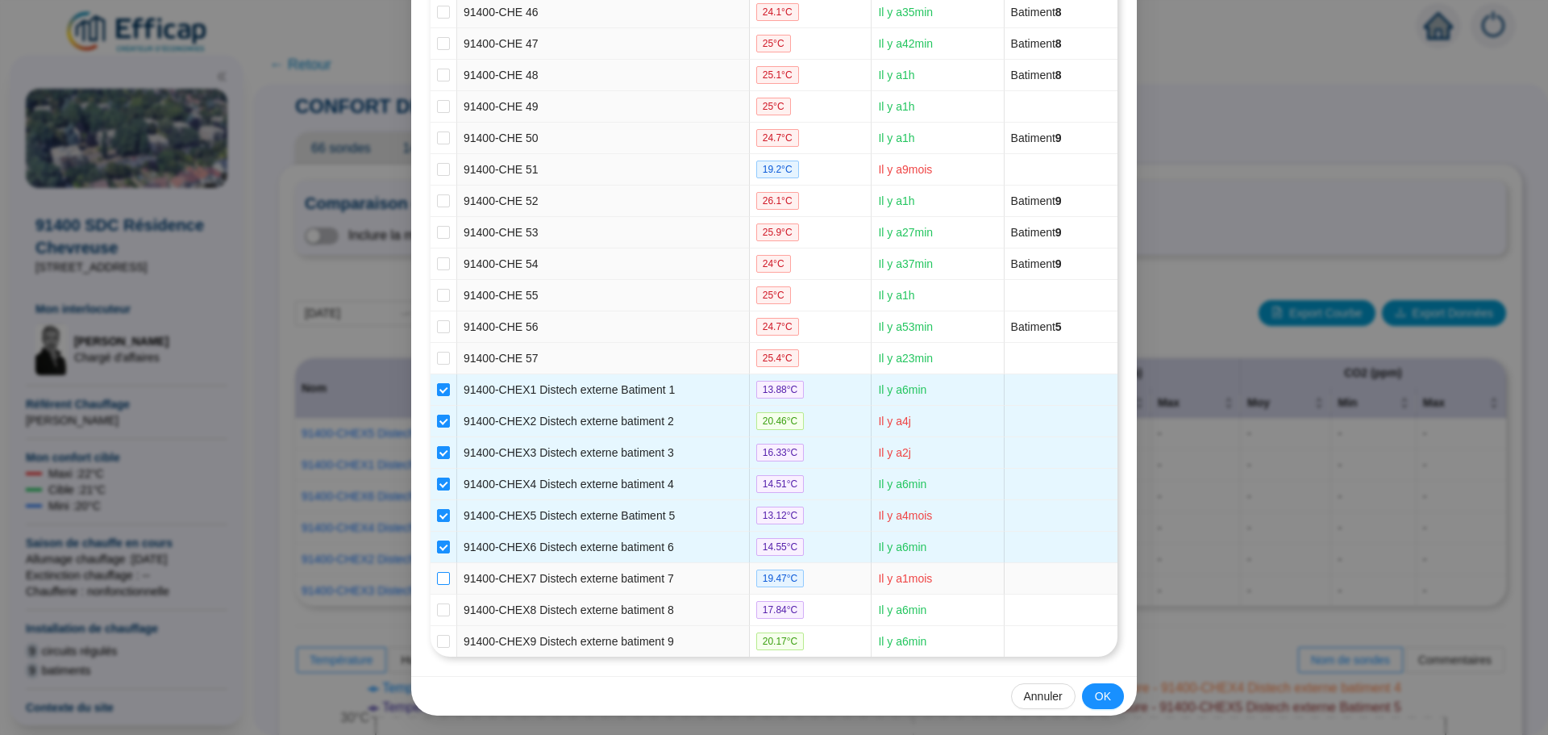
click at [437, 578] on input "checkbox" at bounding box center [443, 578] width 13 height 13
checkbox input "true"
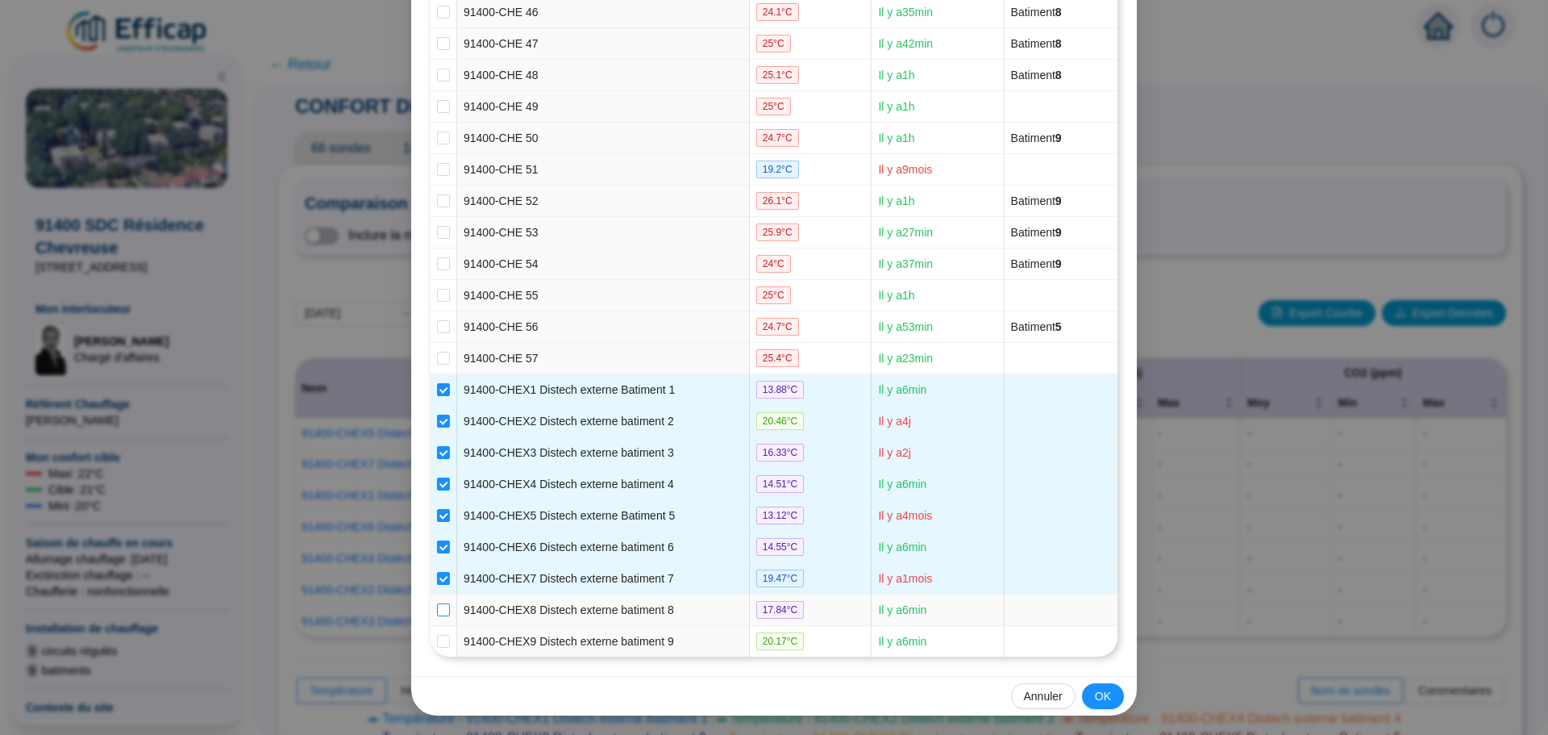
click at [437, 605] on input "checkbox" at bounding box center [443, 609] width 13 height 13
checkbox input "true"
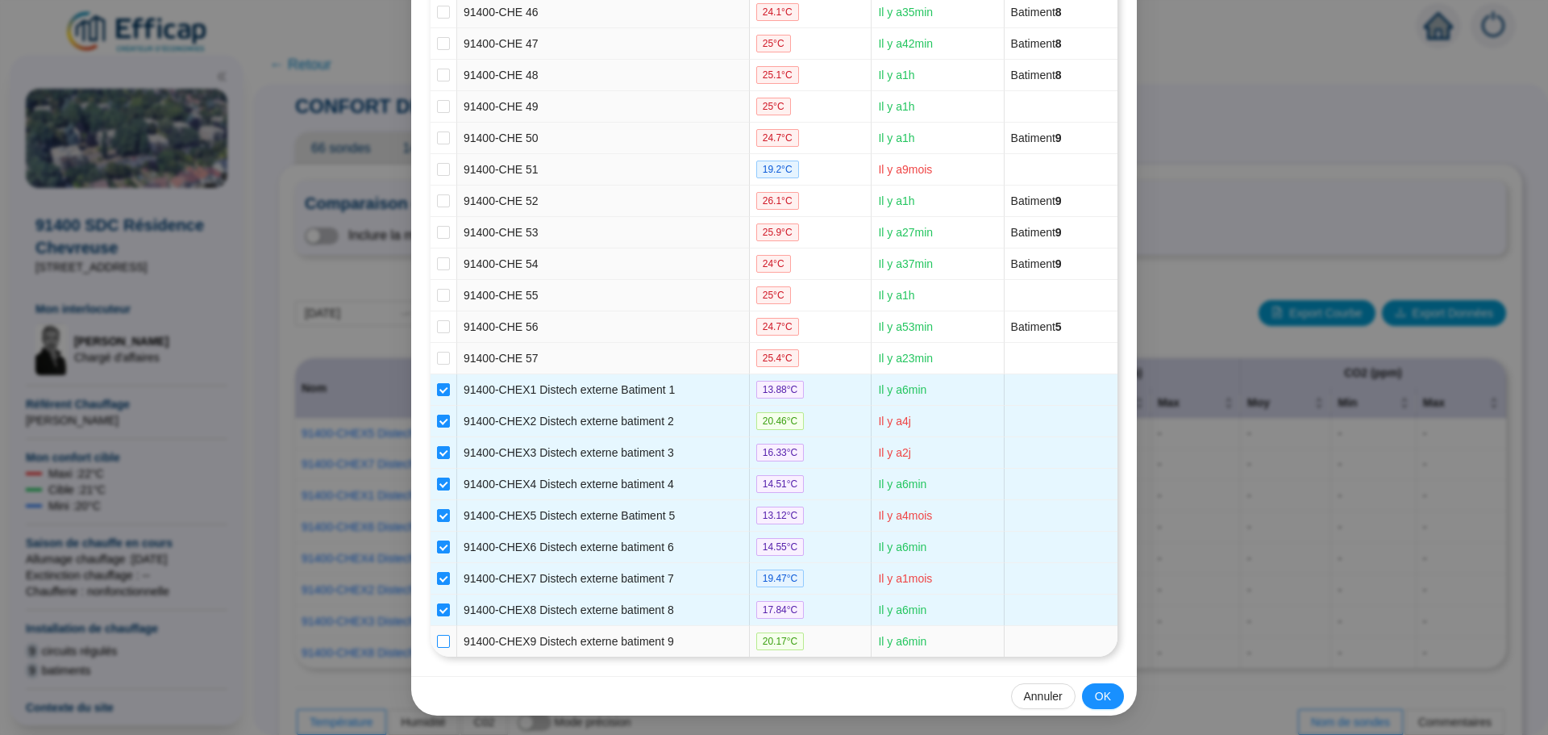
click at [437, 635] on input "checkbox" at bounding box center [443, 641] width 13 height 13
checkbox input "true"
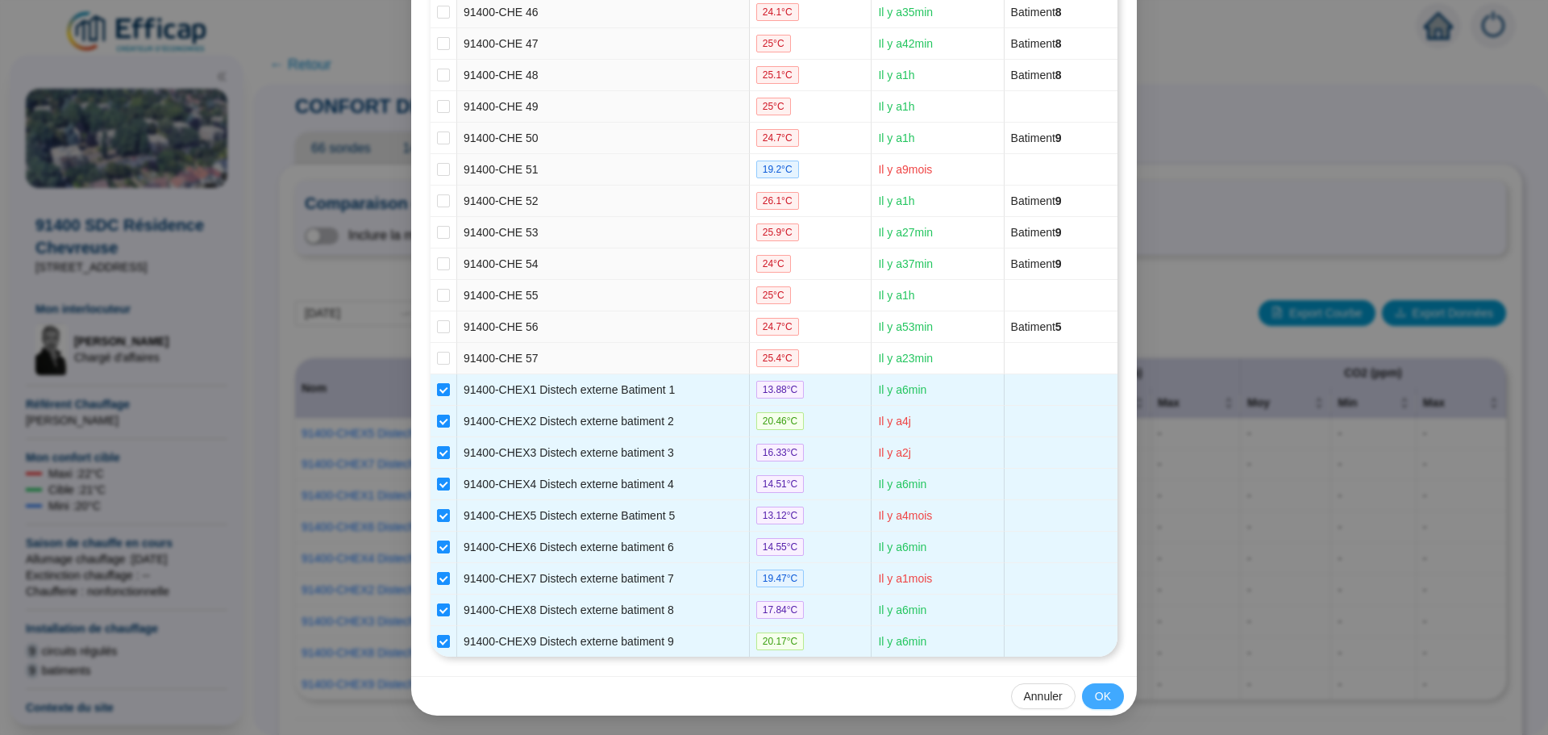
click at [1100, 697] on span "OK" at bounding box center [1103, 696] width 16 height 17
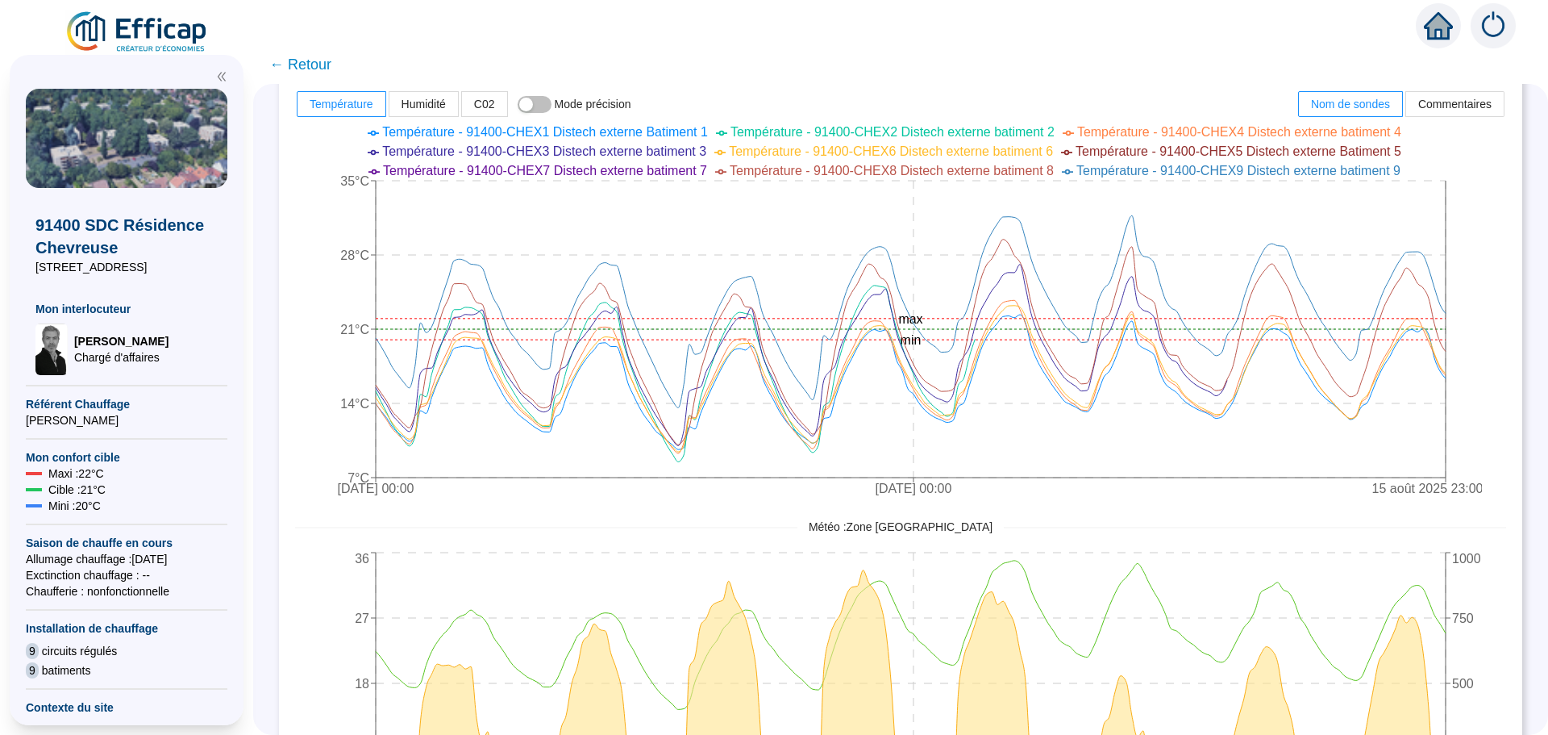
scroll to position [726, 0]
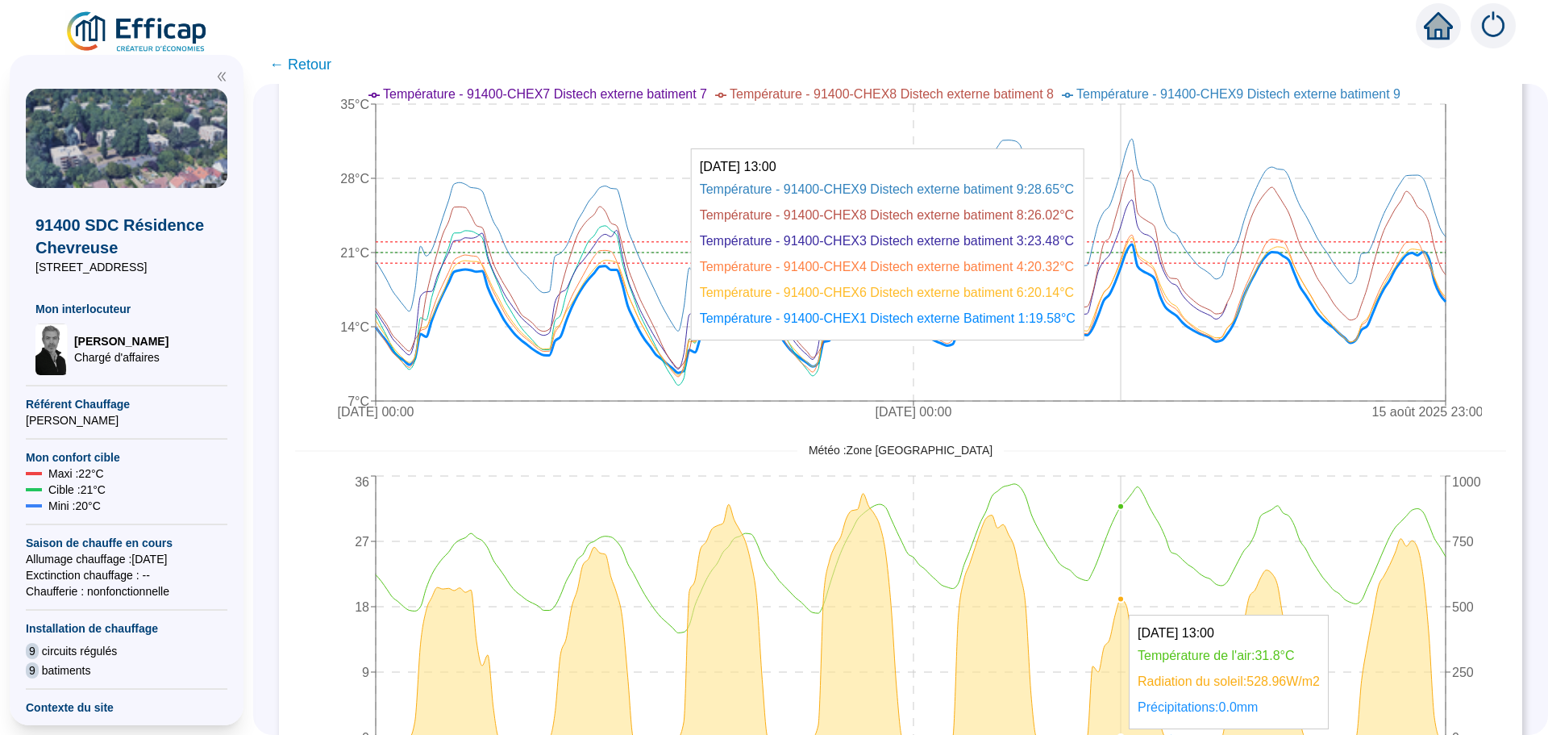
click at [1135, 381] on icon "[DATE] 00:00 [DATE] 00:00 [DATE] 23:00 7°C 14°C 21°C 28°C 35°C min max" at bounding box center [888, 235] width 1187 height 387
